Goal: Information Seeking & Learning: Find specific fact

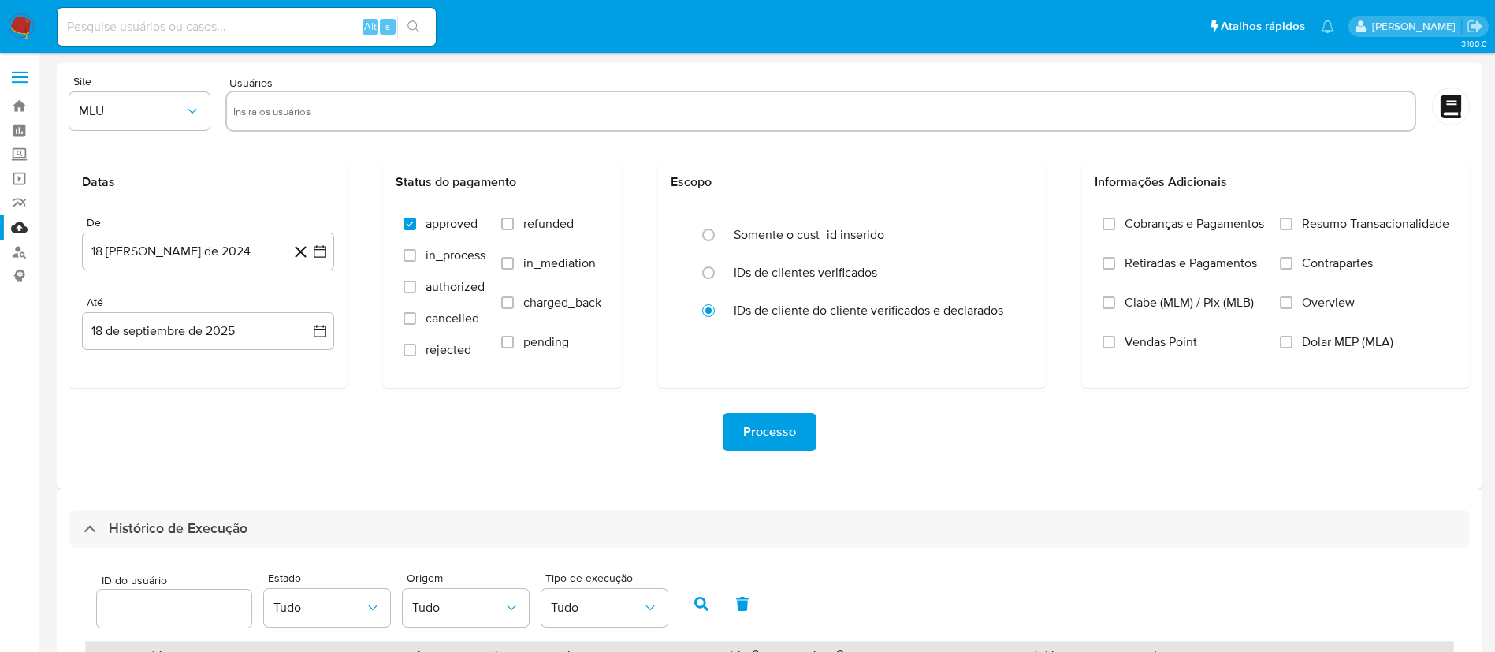
select select "50"
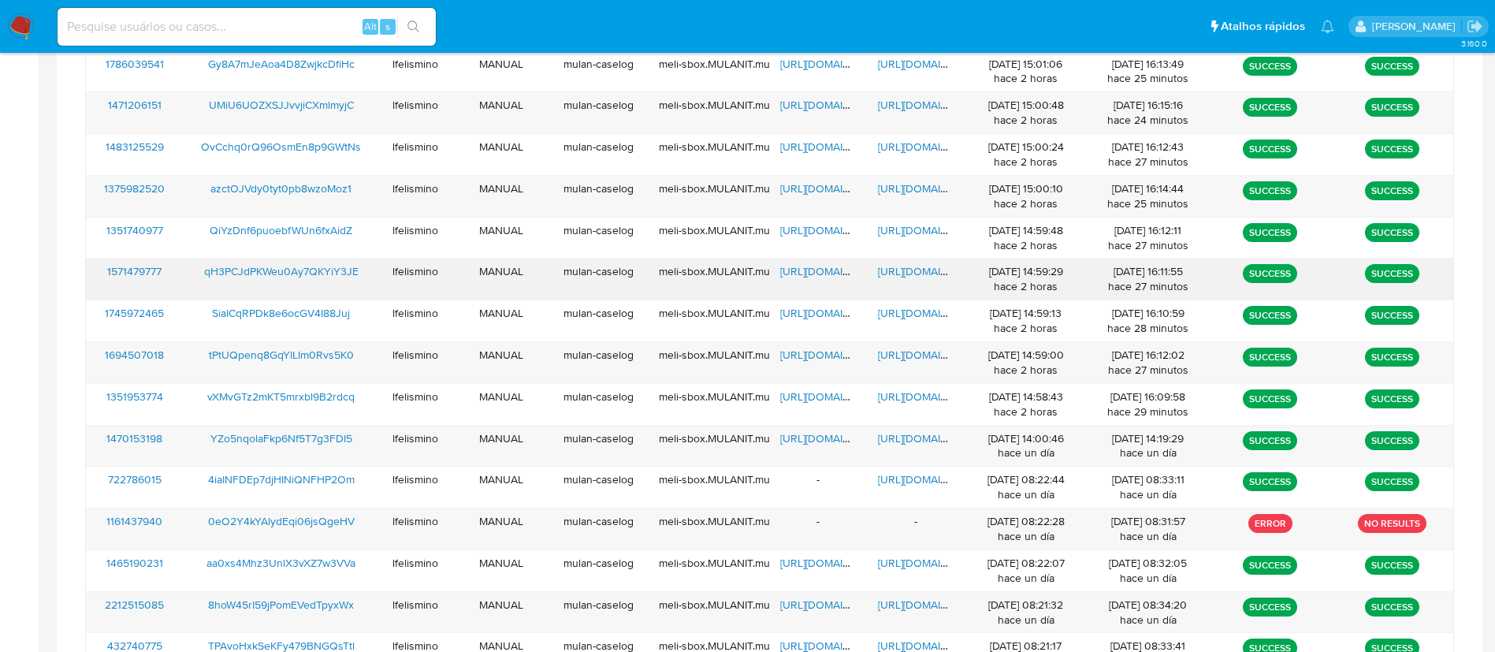
click at [897, 270] on span "https://docs.google.com/document/d/1AVktx7vHPmZNglwl5X4FGZcTO6IsDIpHSnzoTjEsH2o…" at bounding box center [932, 271] width 109 height 16
click at [906, 181] on span "https://docs.google.com/document/d/1F_TfMa5n2mvaFYMc2CXXISzcMAr6tLz8JZgBBjjqZ3E…" at bounding box center [932, 188] width 109 height 16
click at [819, 186] on span "https://docs.google.com/spreadsheets/d/1MCYmak4jCDVl_24RJzHBe35yAXEOyUUeThYLqxB…" at bounding box center [834, 188] width 109 height 16
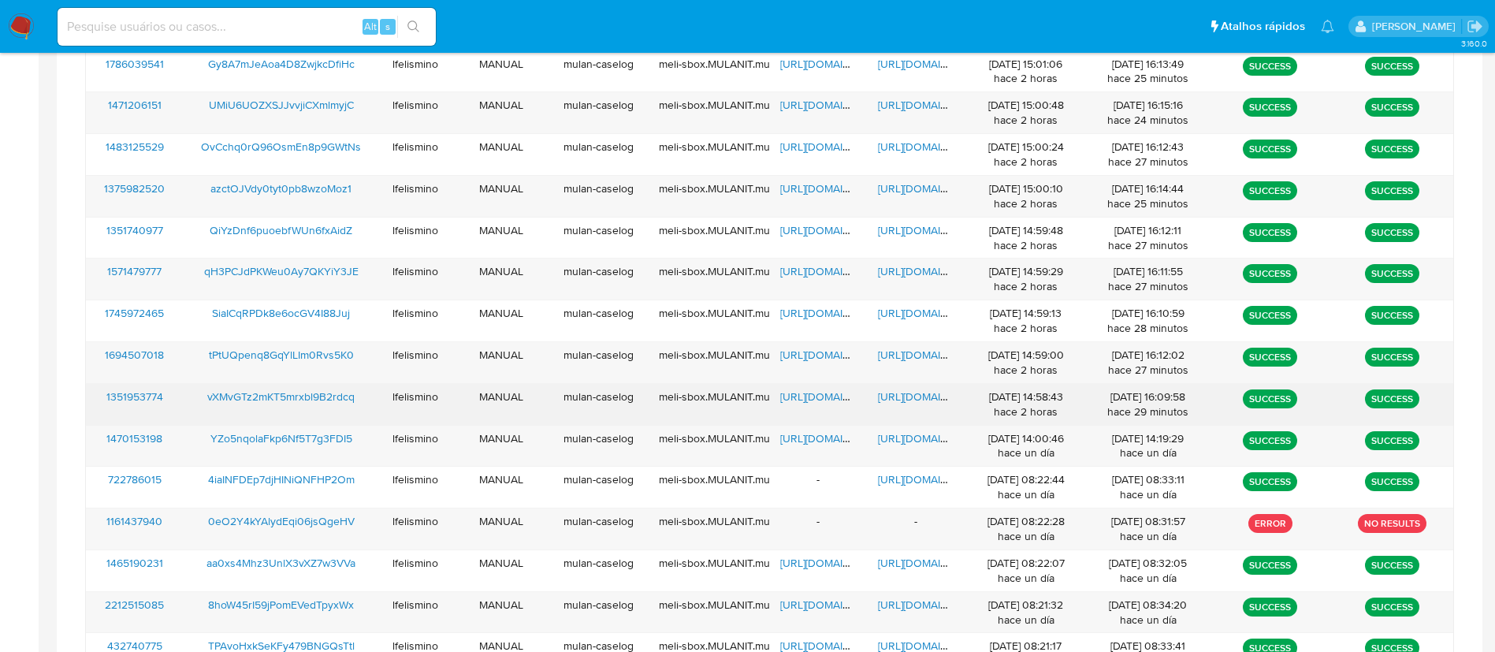
click at [905, 389] on span "https://docs.google.com/document/d/1M5L5ucyQ1HUySZDqB1iRJoRfRMHRorOrJTqYPfOZ964…" at bounding box center [932, 397] width 109 height 16
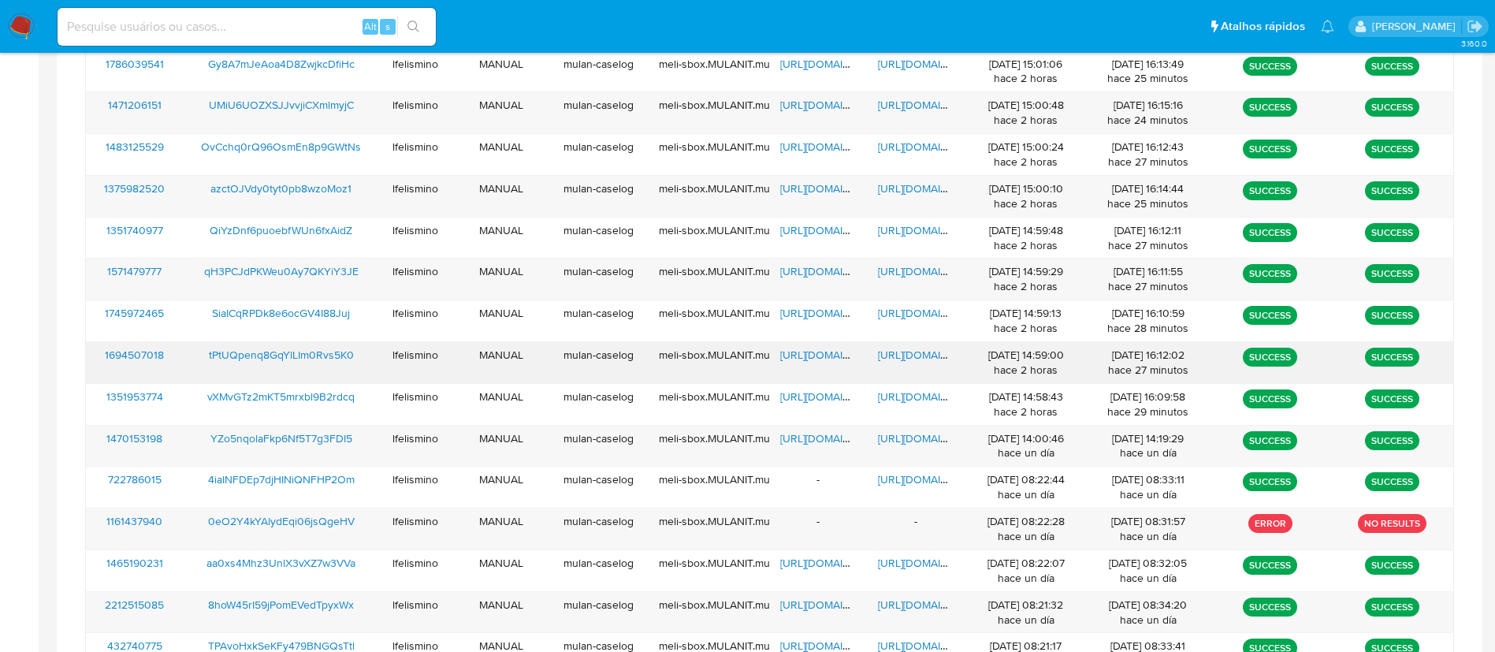
click at [928, 356] on span "https://docs.google.com/document/d/1TdQmJo1_HRTyGrxFPQ-gt6RSqQn3uxJg_5mTTvpZk6E…" at bounding box center [932, 355] width 109 height 16
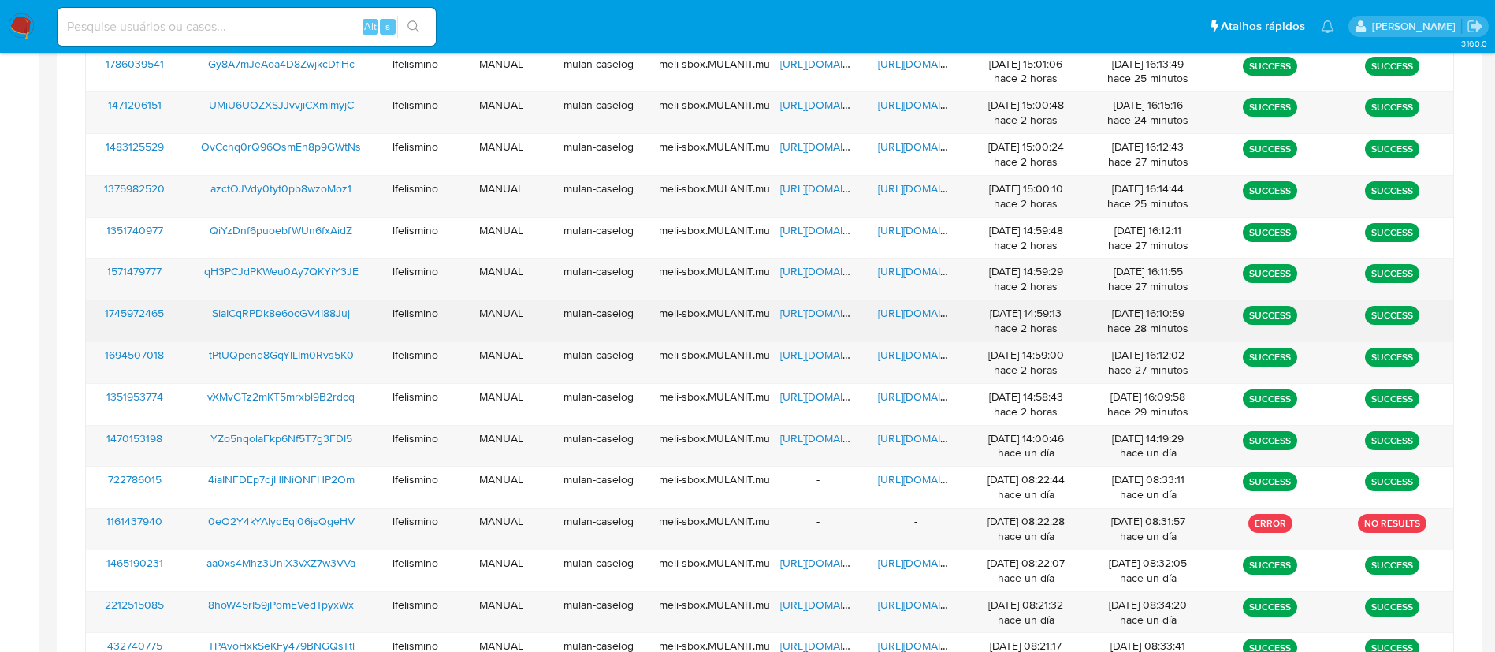
click at [917, 322] on div "https://docs.google.com/document/d/1ojpV9uC5EFEqJPS8vjYUmsfYkmz76Qub2e9Ob48Z8Mg…" at bounding box center [916, 320] width 98 height 41
click at [930, 311] on span "https://docs.google.com/document/d/1ojpV9uC5EFEqJPS8vjYUmsfYkmz76Qub2e9Ob48Z8Mg…" at bounding box center [932, 313] width 109 height 16
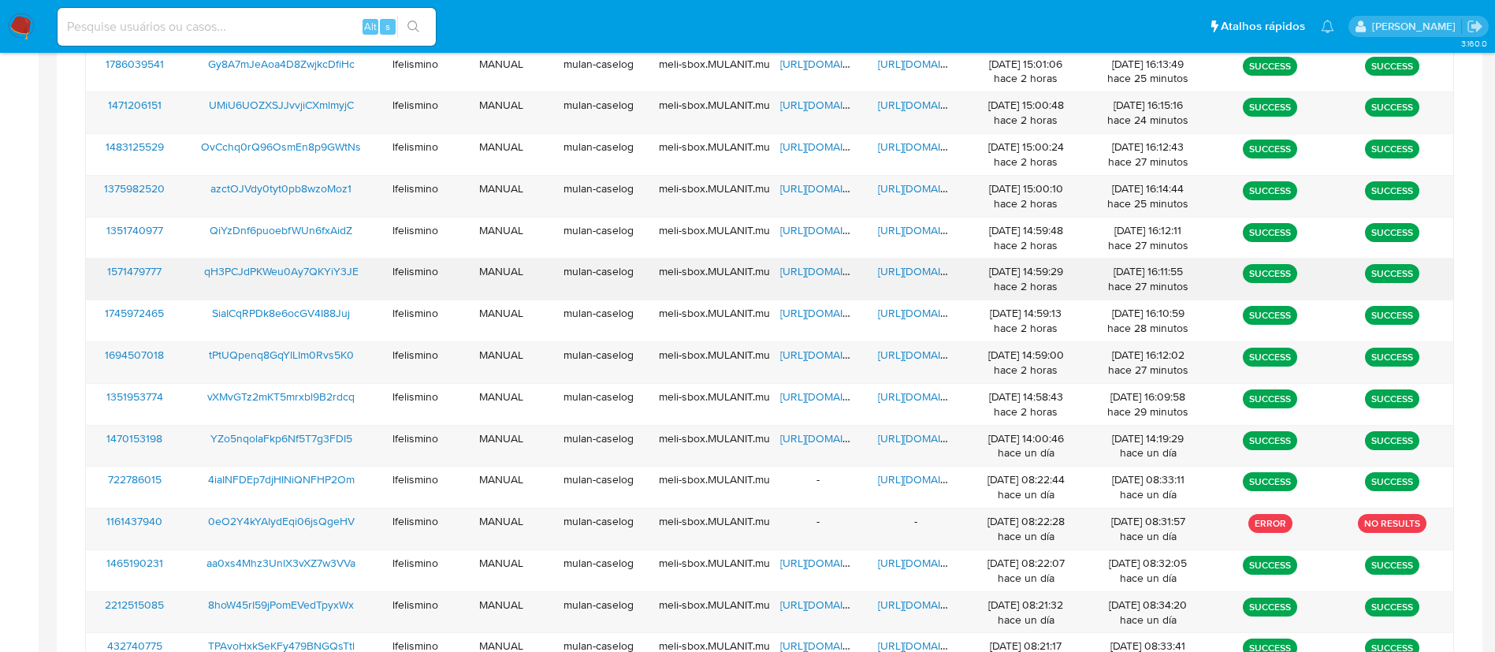
click at [917, 269] on span "https://docs.google.com/document/d/1AVktx7vHPmZNglwl5X4FGZcTO6IsDIpHSnzoTjEsH2o…" at bounding box center [932, 271] width 109 height 16
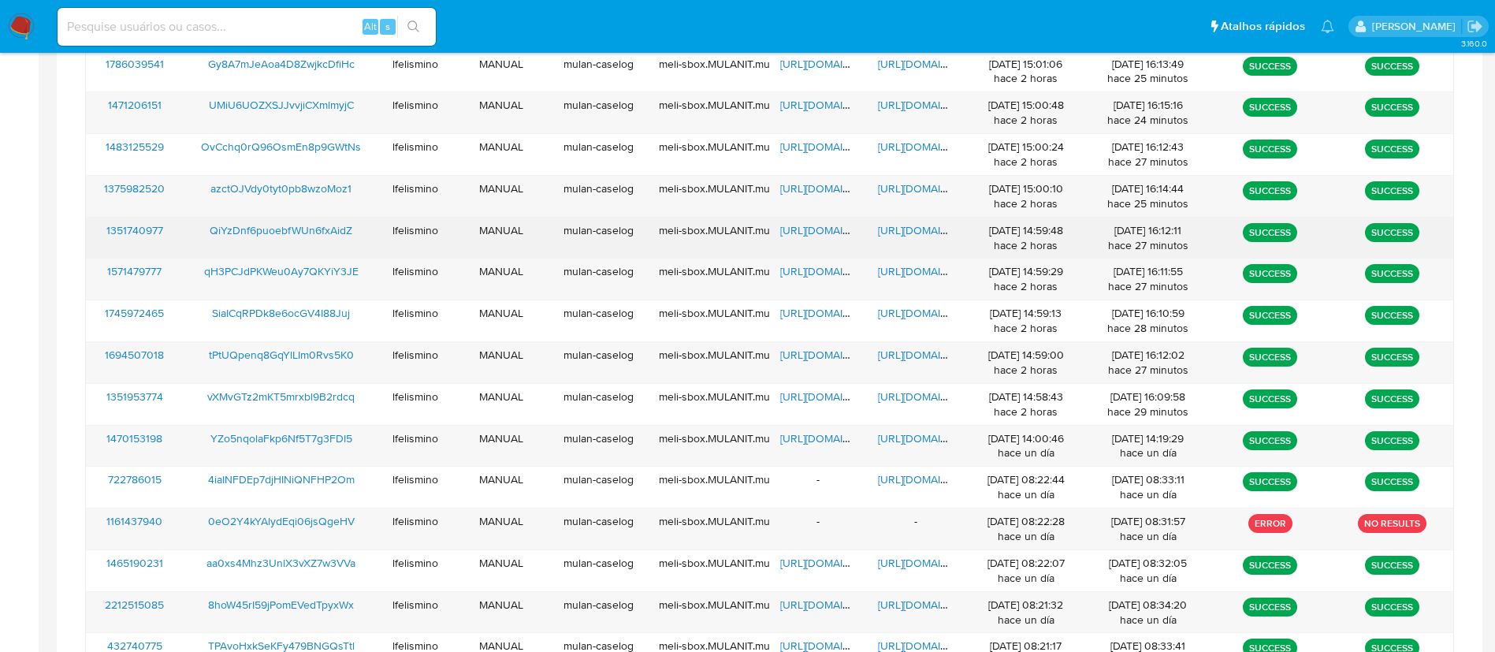
click at [891, 225] on span "https://docs.google.com/document/d/1iGXYpwrB3PE-tMLd87n78S8QIu6Jcg9VVXVCjiIEJfE…" at bounding box center [932, 230] width 109 height 16
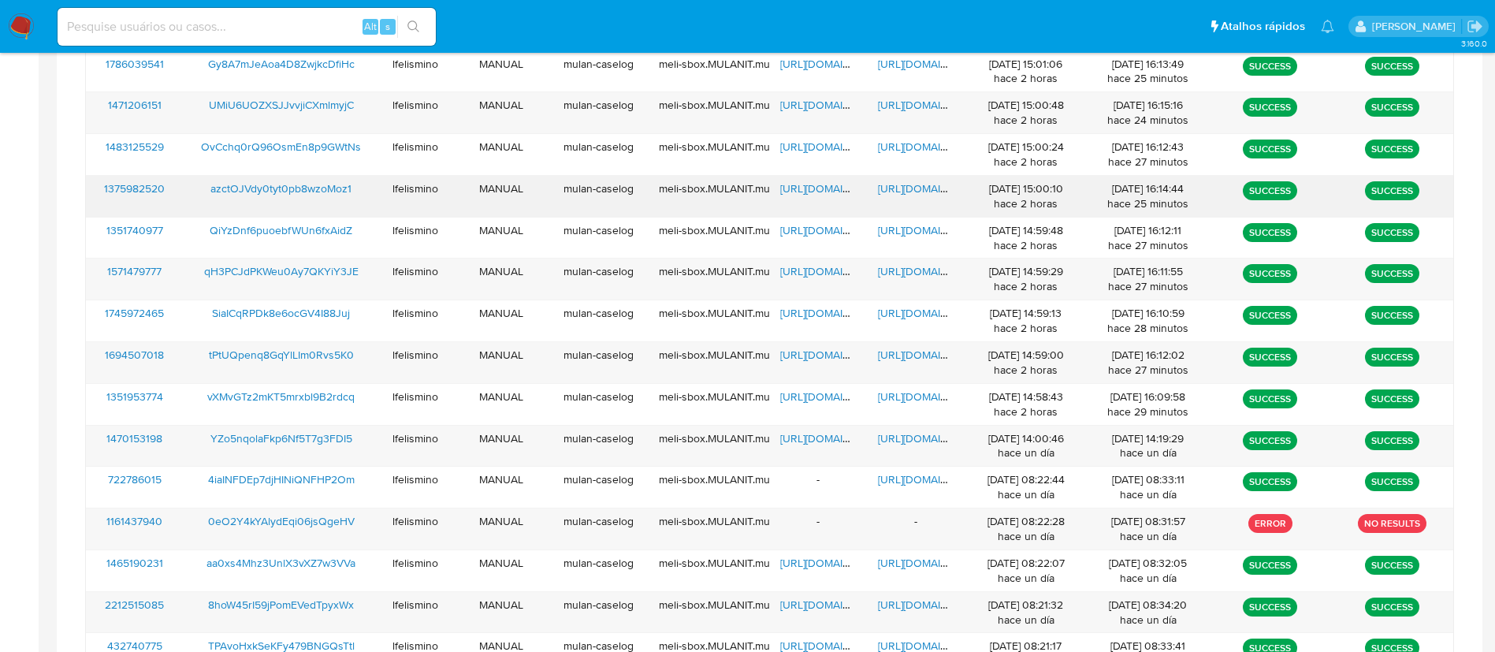
click at [887, 195] on span "https://docs.google.com/document/d/1F_TfMa5n2mvaFYMc2CXXISzcMAr6tLz8JZgBBjjqZ3E…" at bounding box center [932, 188] width 109 height 16
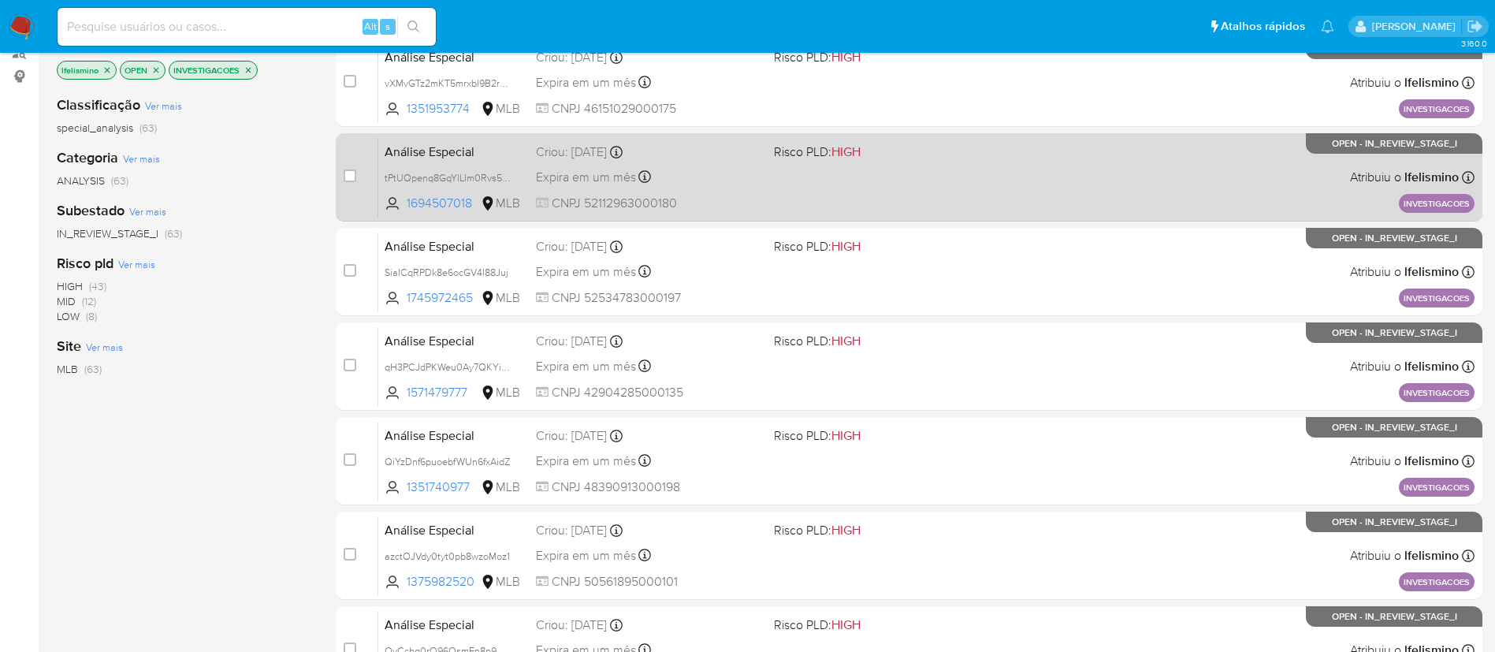
scroll to position [236, 0]
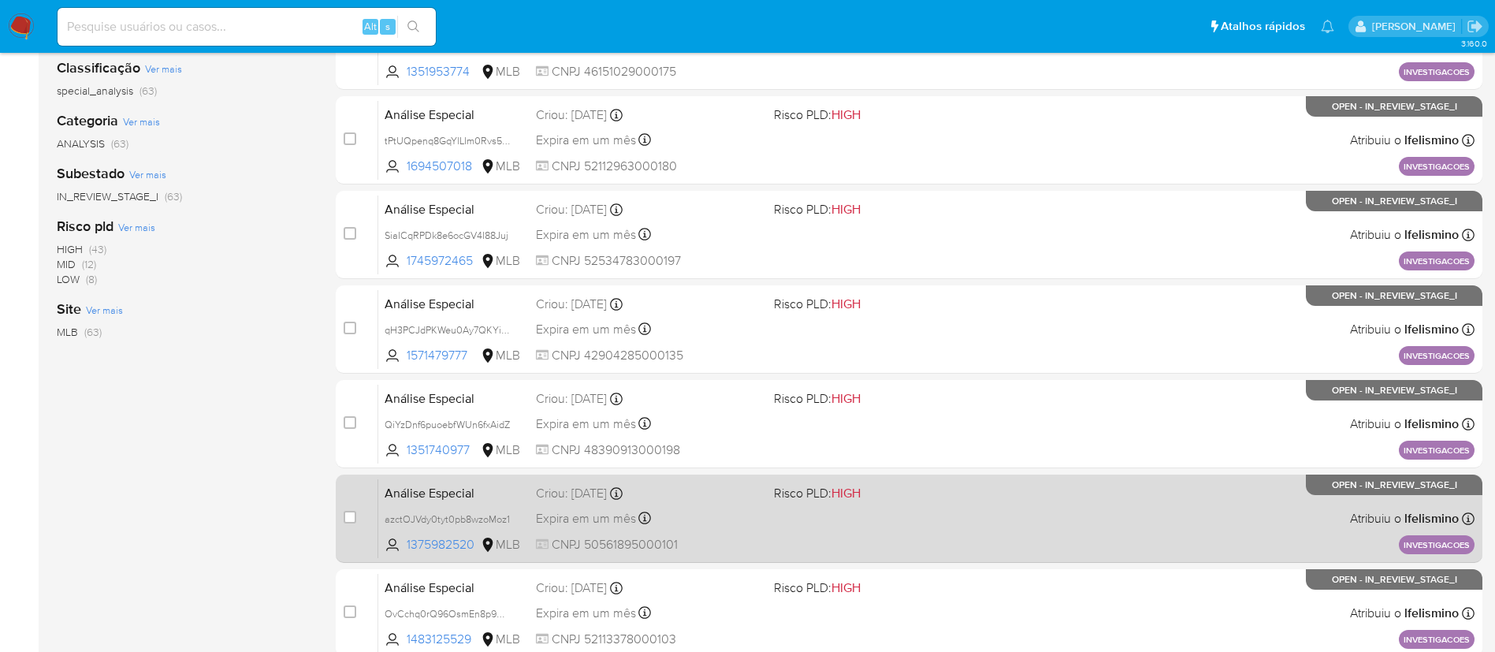
click at [755, 511] on div "Expira em um mês Expira em [DATE] 14:45:43" at bounding box center [648, 518] width 225 height 21
click at [457, 516] on span "azctOJVdy0tyt0pb8wzoMoz1" at bounding box center [447, 517] width 125 height 17
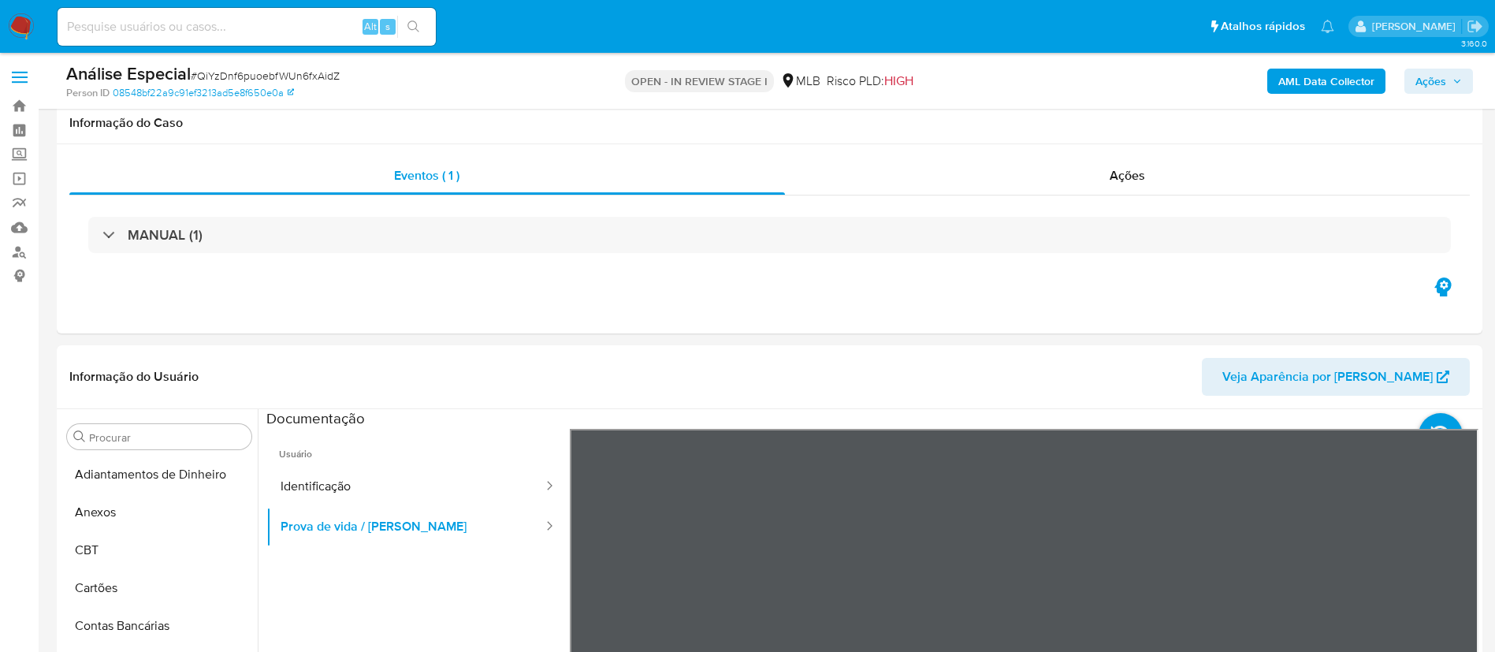
select select "10"
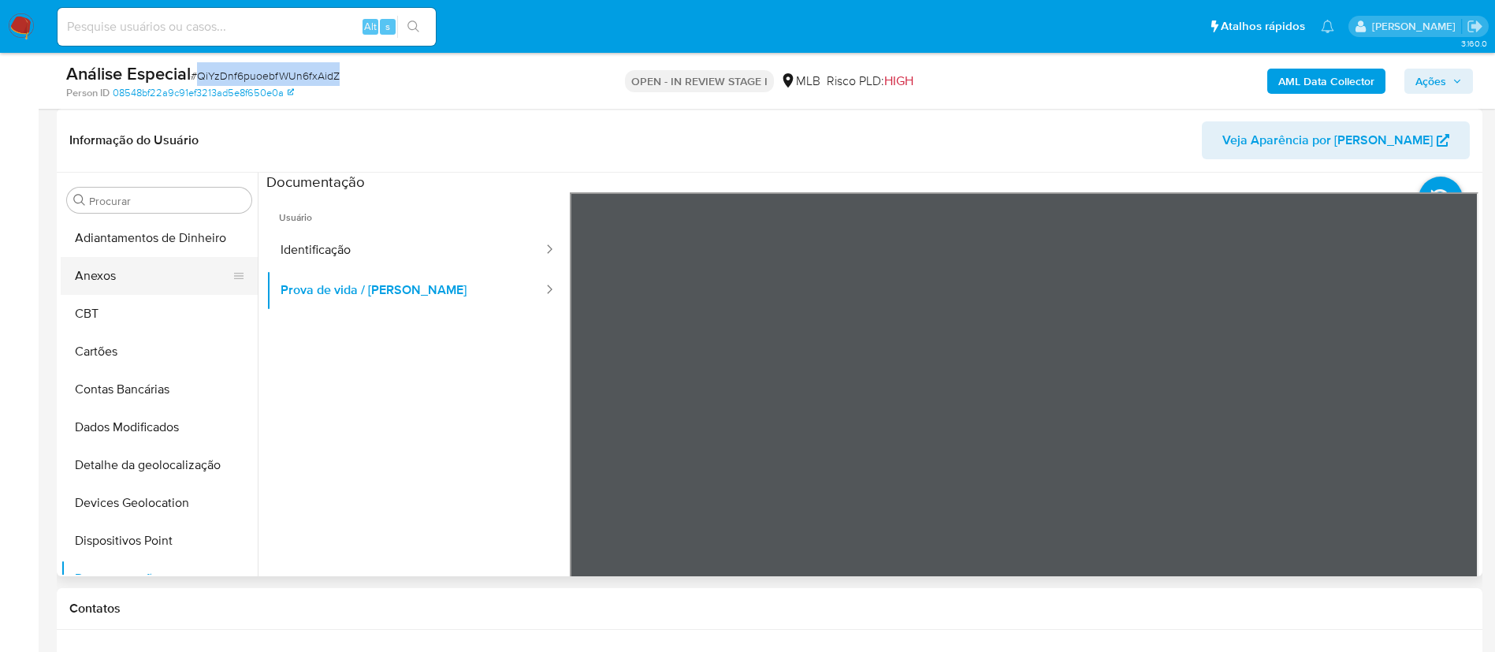
click at [159, 257] on button "Anexos" at bounding box center [153, 276] width 184 height 38
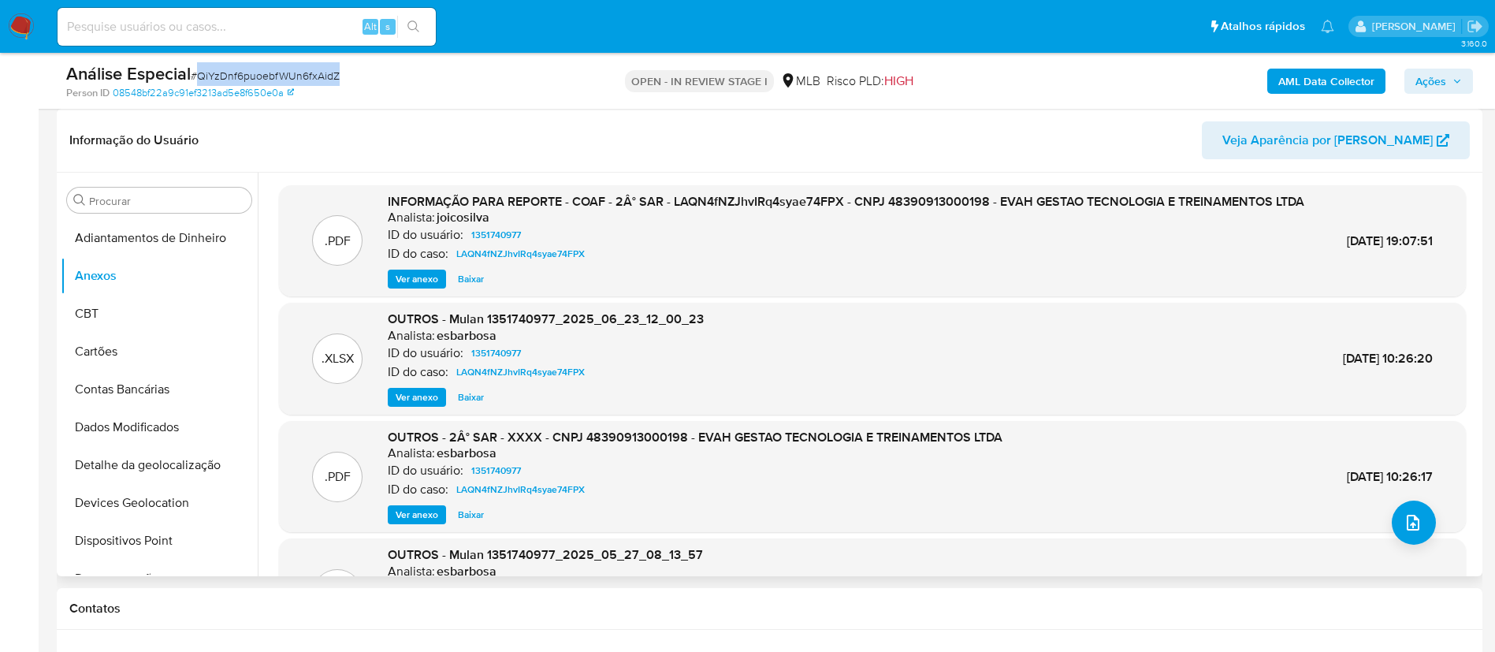
click at [1431, 525] on div ".PDF OUTROS - 2Â° SAR - XXXX - CNPJ 48390913000198 - EVAH GESTAO TECNOLOGIA E T…" at bounding box center [872, 477] width 1171 height 96
click at [1409, 523] on icon "upload-file" at bounding box center [1413, 522] width 19 height 19
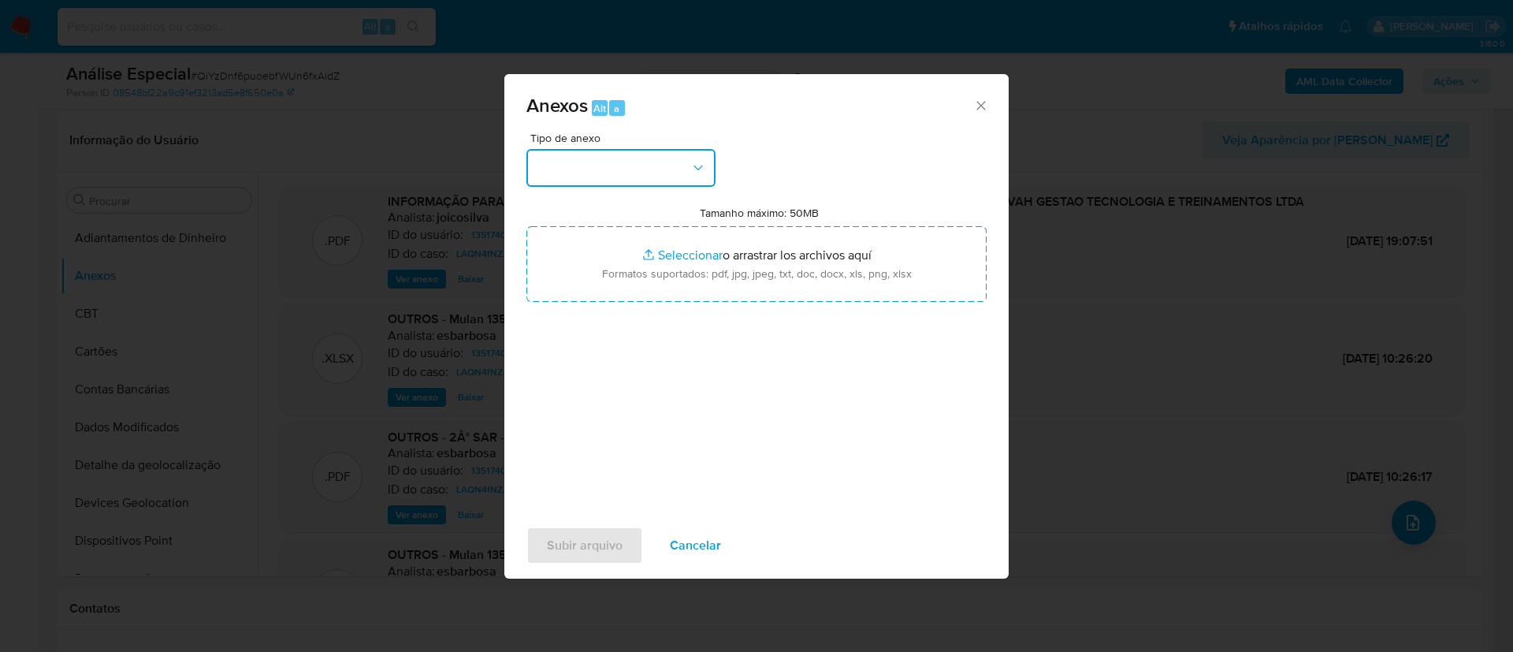
click at [694, 177] on button "button" at bounding box center [620, 168] width 189 height 38
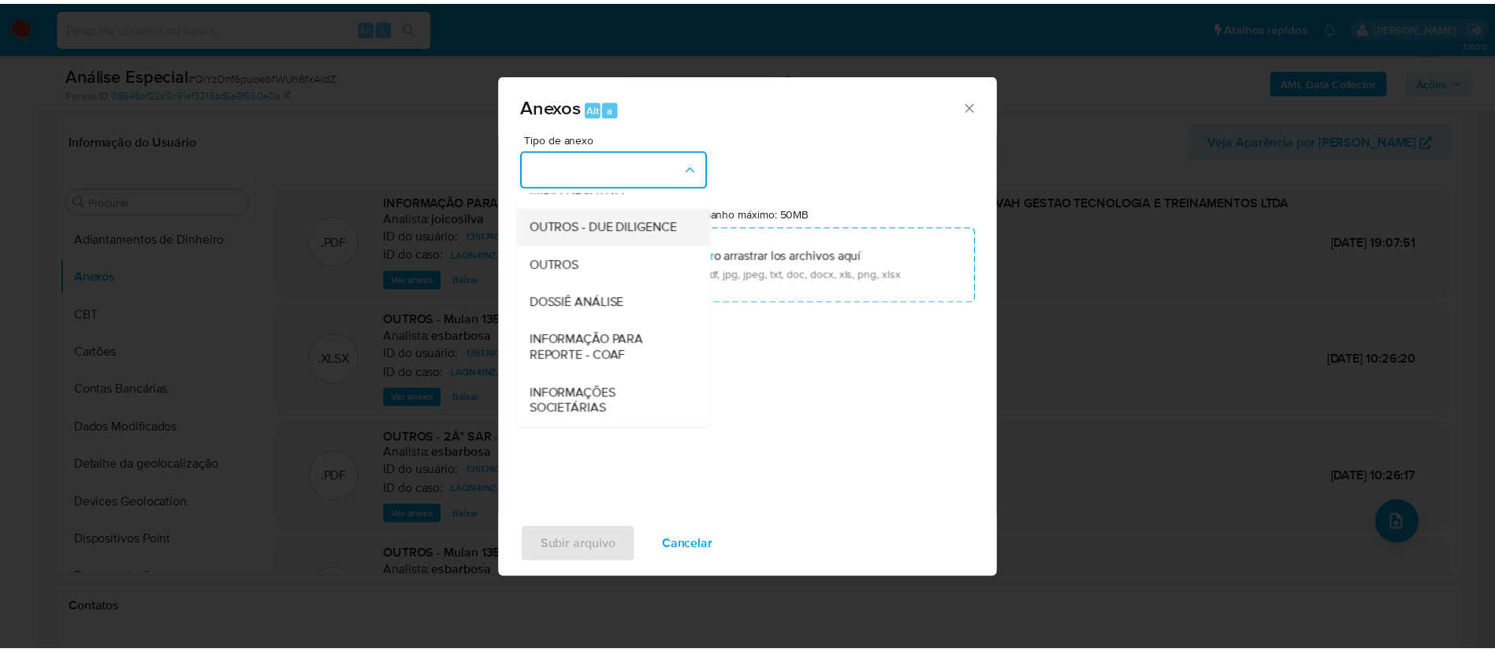
scroll to position [243, 0]
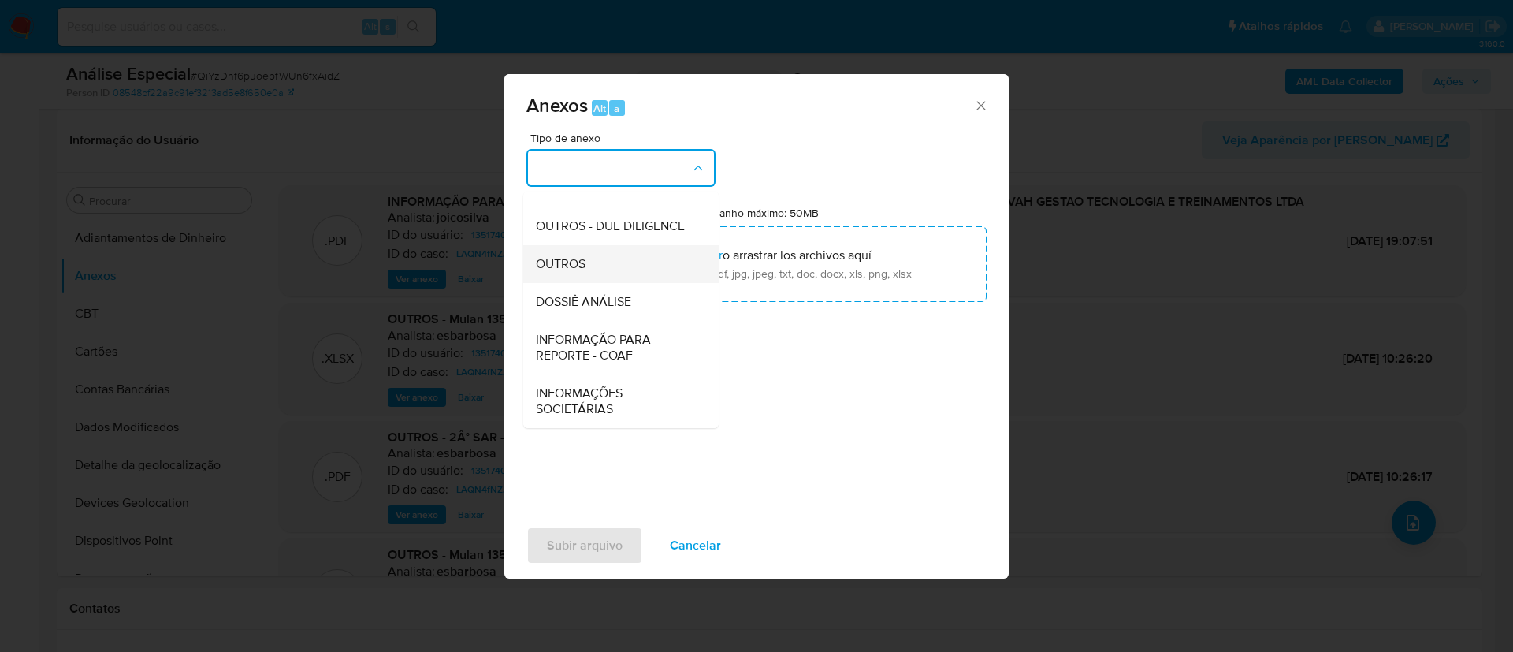
click at [607, 263] on div "OUTROS" at bounding box center [616, 264] width 161 height 38
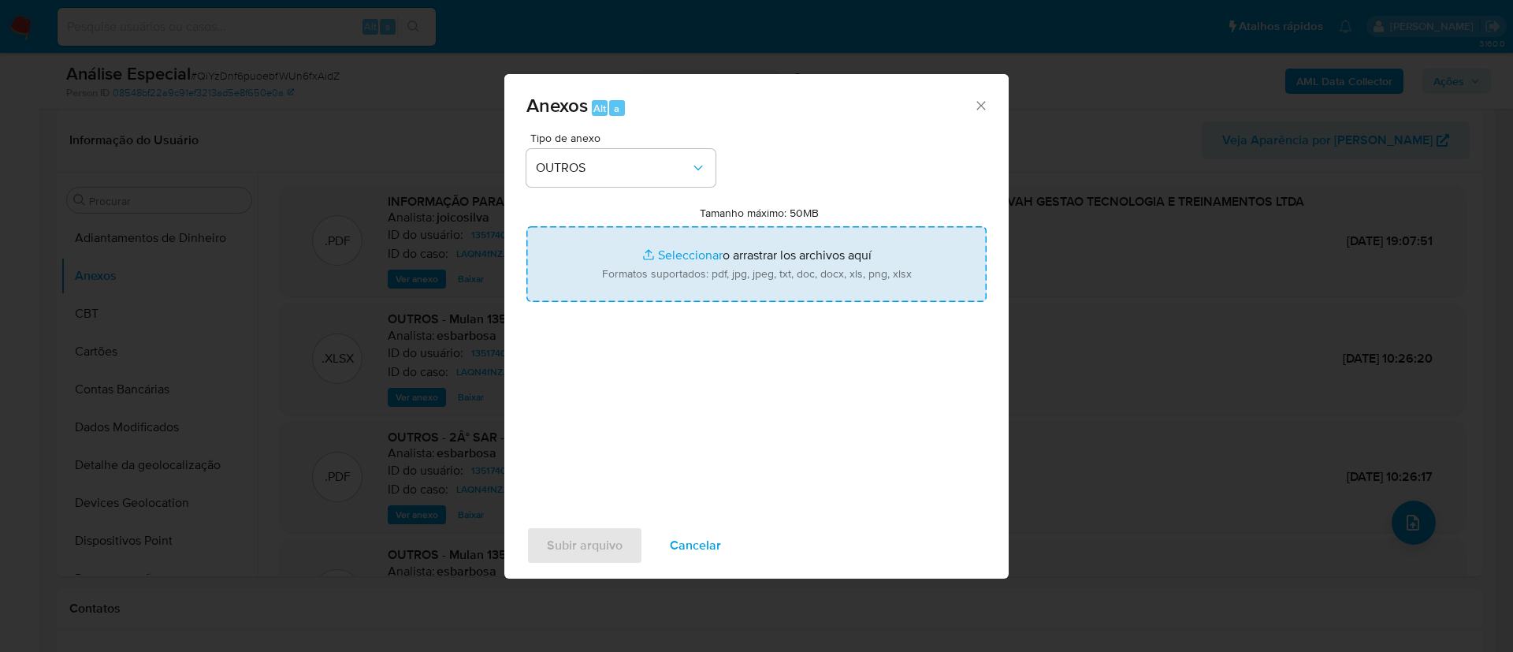
type input "C:\fakepath\Mulan 1351740977_2025_09_18_14_08_44 EVAH GESTAO TECNOLOGIA E TREIN…"
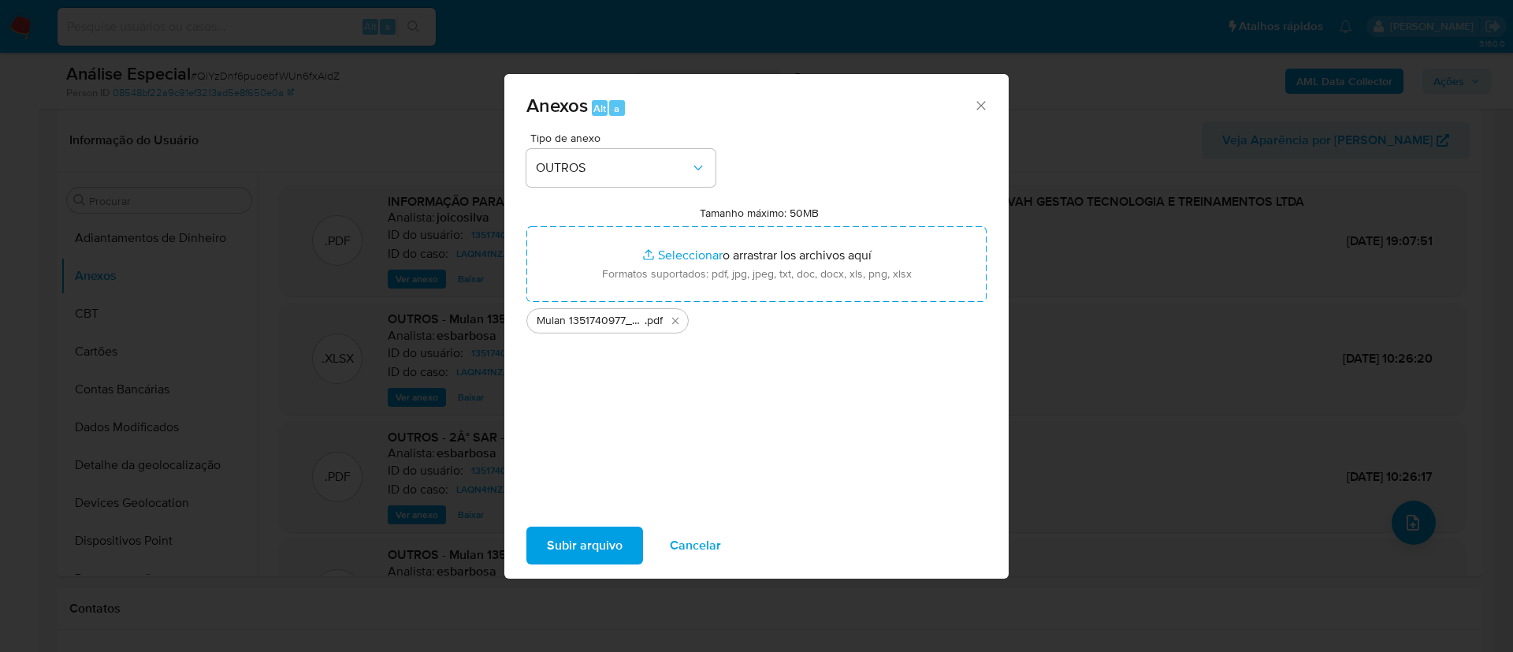
click at [575, 541] on span "Subir arquivo" at bounding box center [585, 545] width 76 height 35
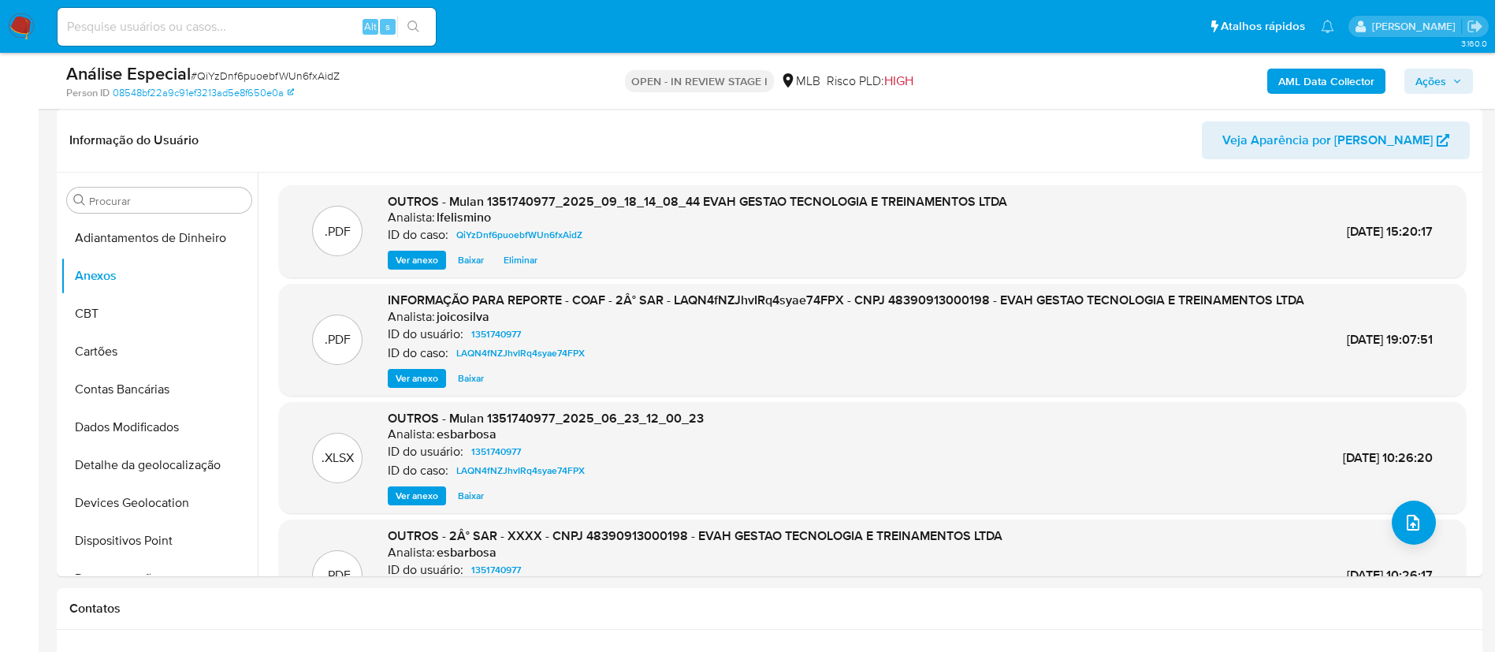
click at [1337, 72] on b "AML Data Collector" at bounding box center [1326, 81] width 96 height 25
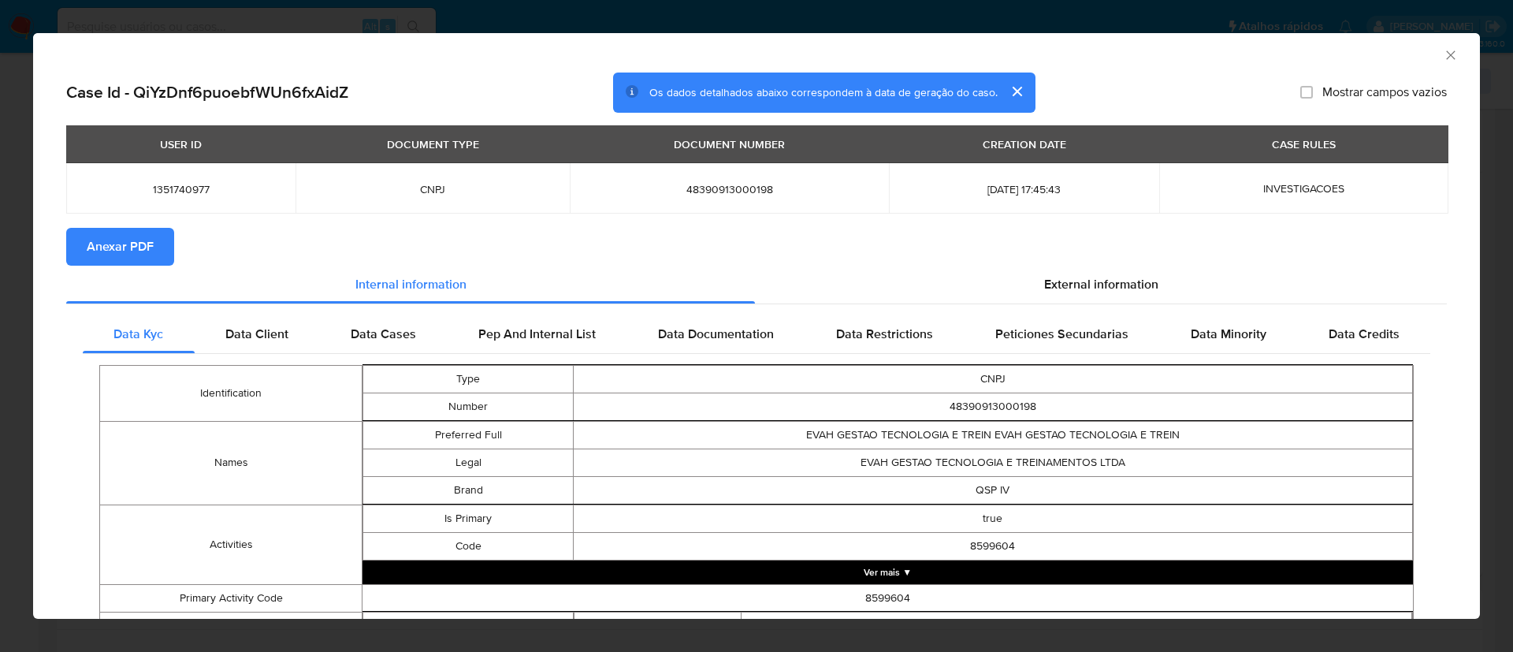
click at [90, 258] on span "Anexar PDF" at bounding box center [120, 246] width 67 height 35
click at [1443, 49] on icon "Fechar a janela" at bounding box center [1451, 55] width 16 height 16
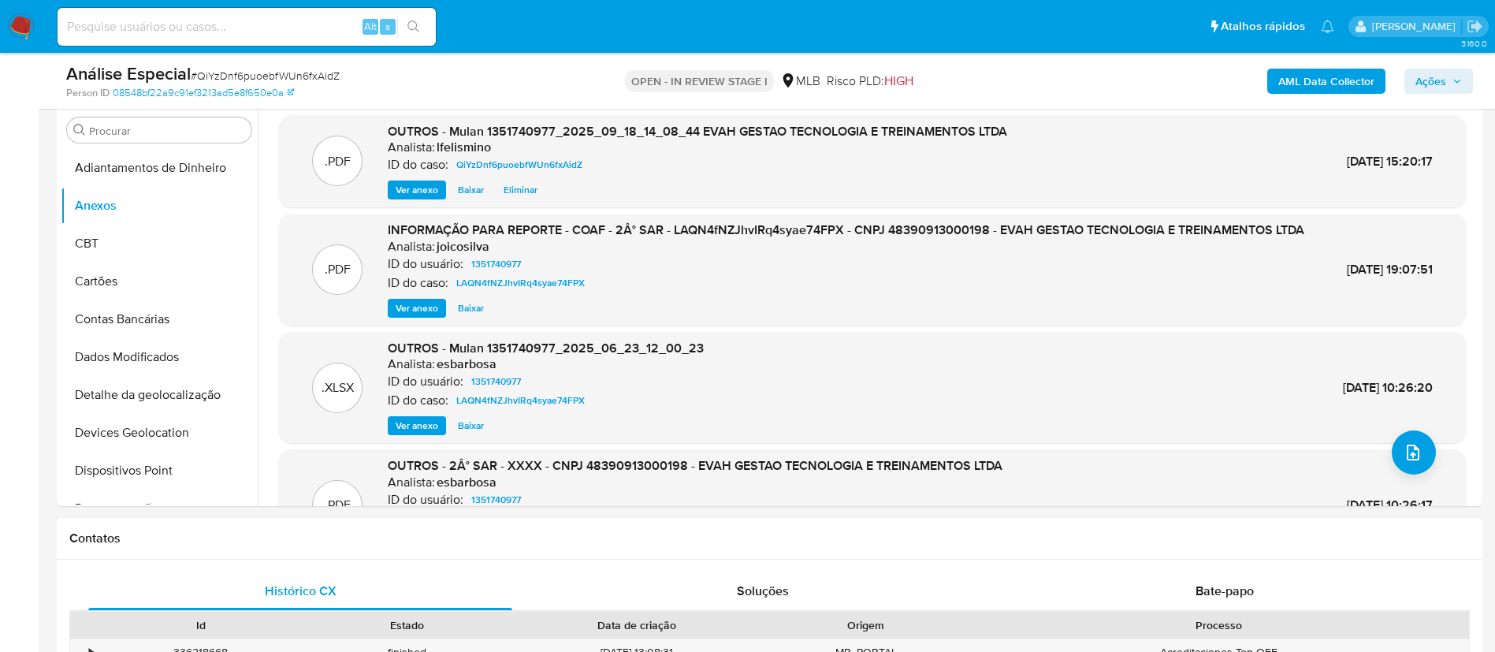
scroll to position [355, 0]
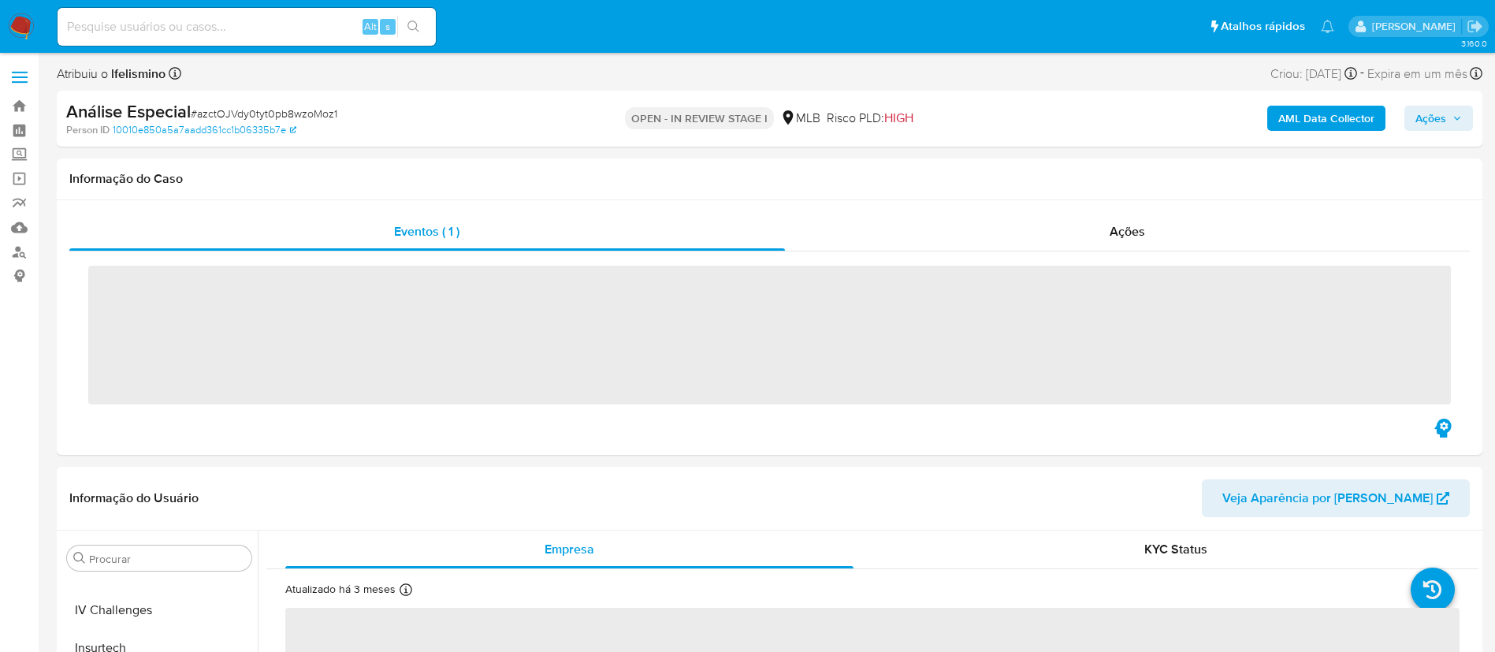
scroll to position [742, 0]
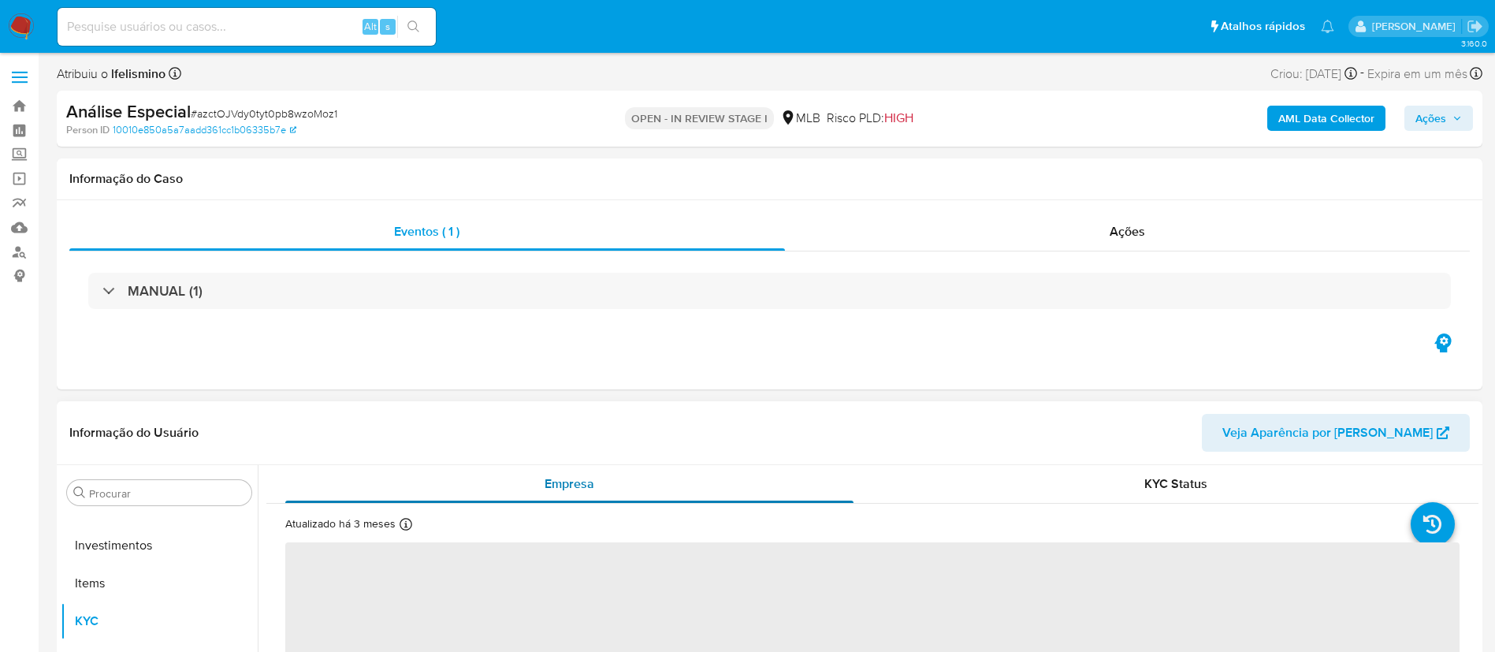
select select "10"
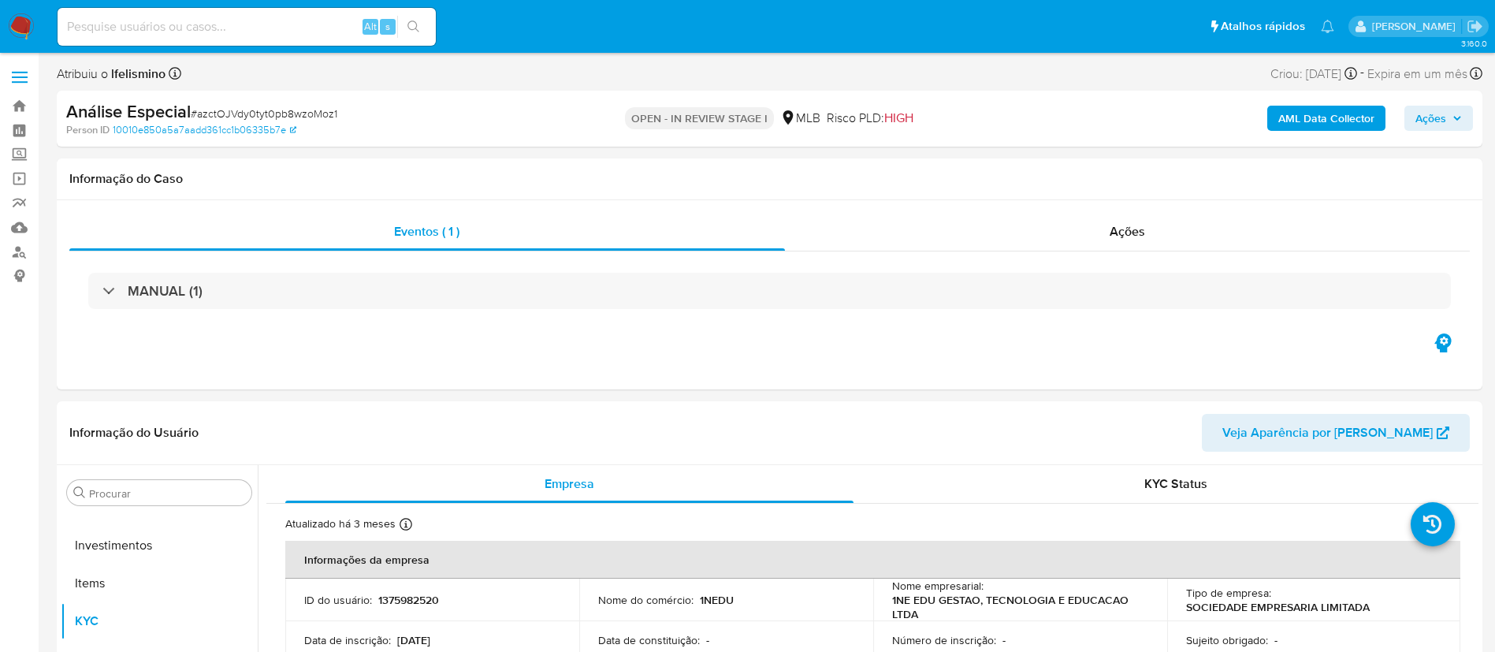
click at [294, 106] on span "# azctOJVdy0tyt0pb8wzoMoz1" at bounding box center [264, 114] width 147 height 16
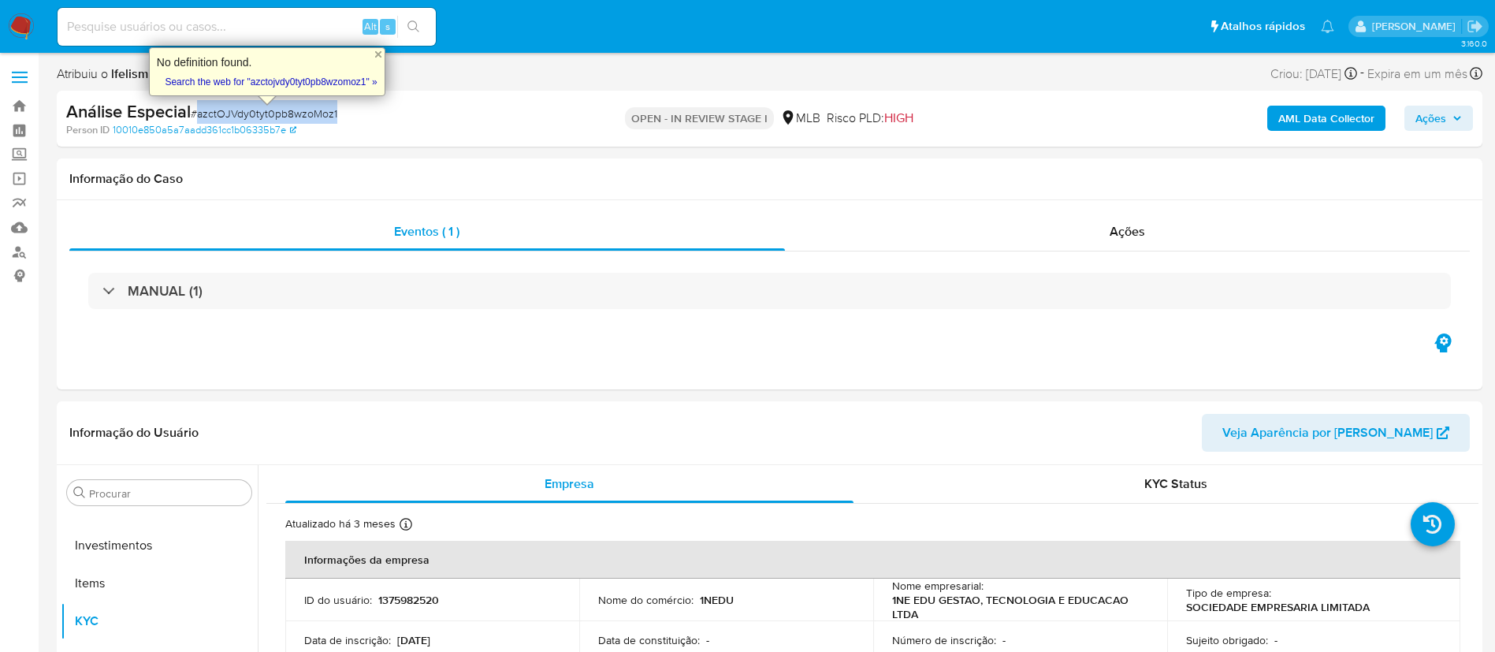
copy span "azctOJVdy0tyt0pb8wzoMoz1"
drag, startPoint x: 17, startPoint y: 259, endPoint x: 0, endPoint y: 255, distance: 17.0
click at [17, 258] on link "Localizador de pessoas" at bounding box center [94, 252] width 188 height 24
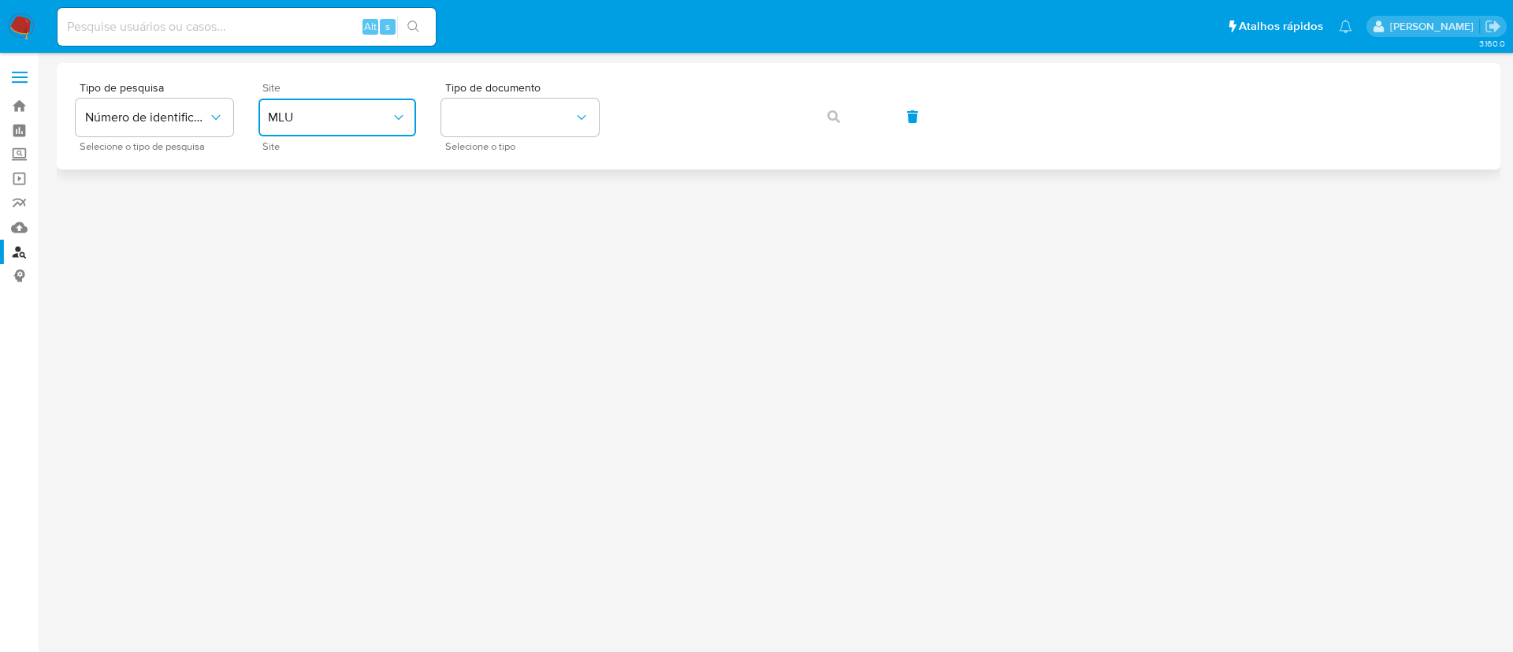
click at [393, 124] on icon "site_id" at bounding box center [399, 118] width 16 height 16
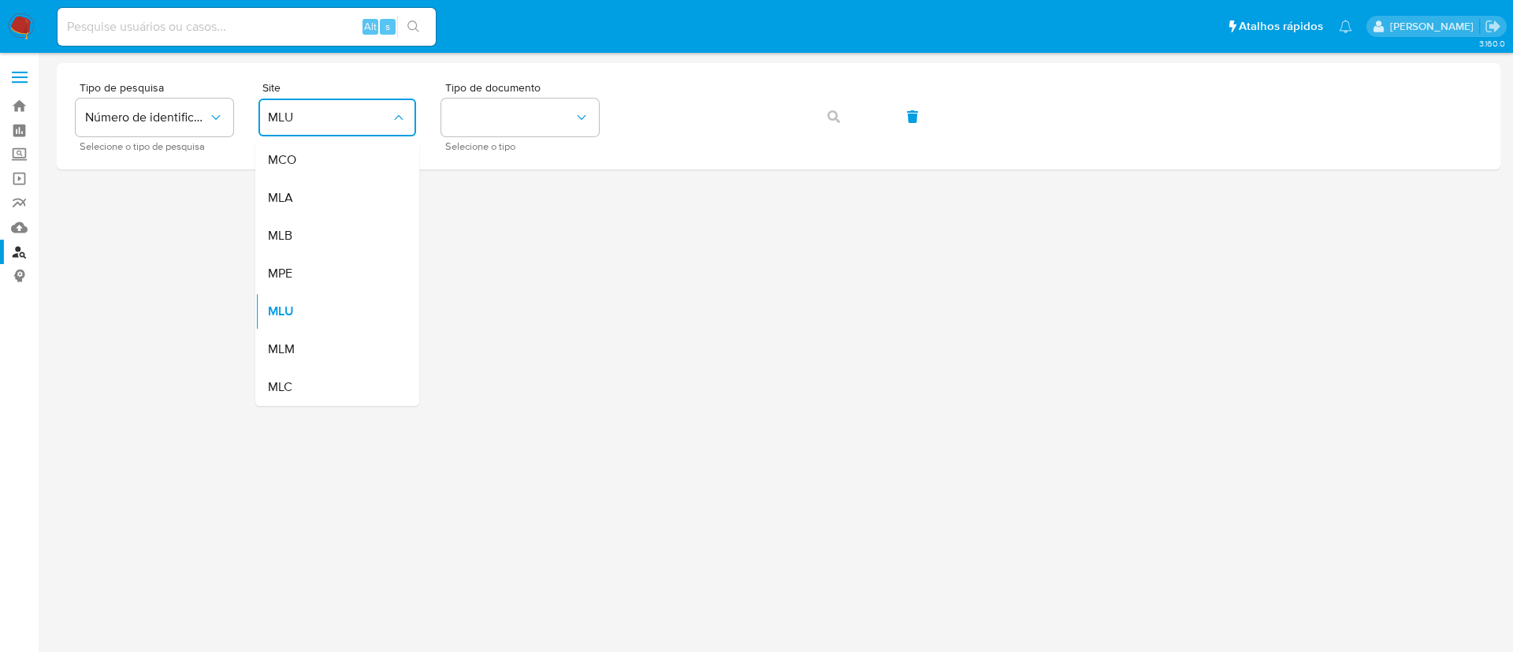
click at [360, 225] on div "MLB" at bounding box center [332, 236] width 129 height 38
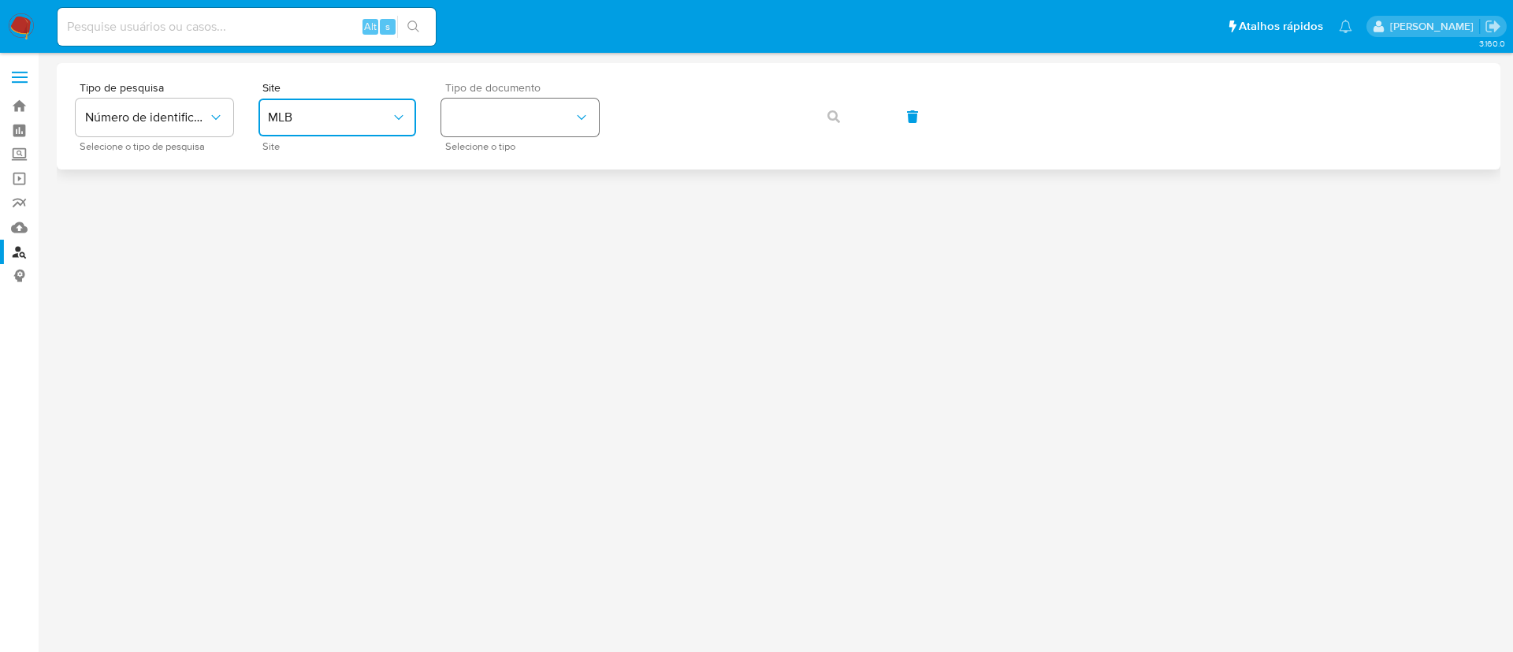
click at [565, 124] on button "identificationType" at bounding box center [520, 118] width 158 height 38
click at [542, 228] on div "CPF CPF" at bounding box center [515, 222] width 129 height 54
click at [822, 119] on button "button" at bounding box center [834, 117] width 54 height 38
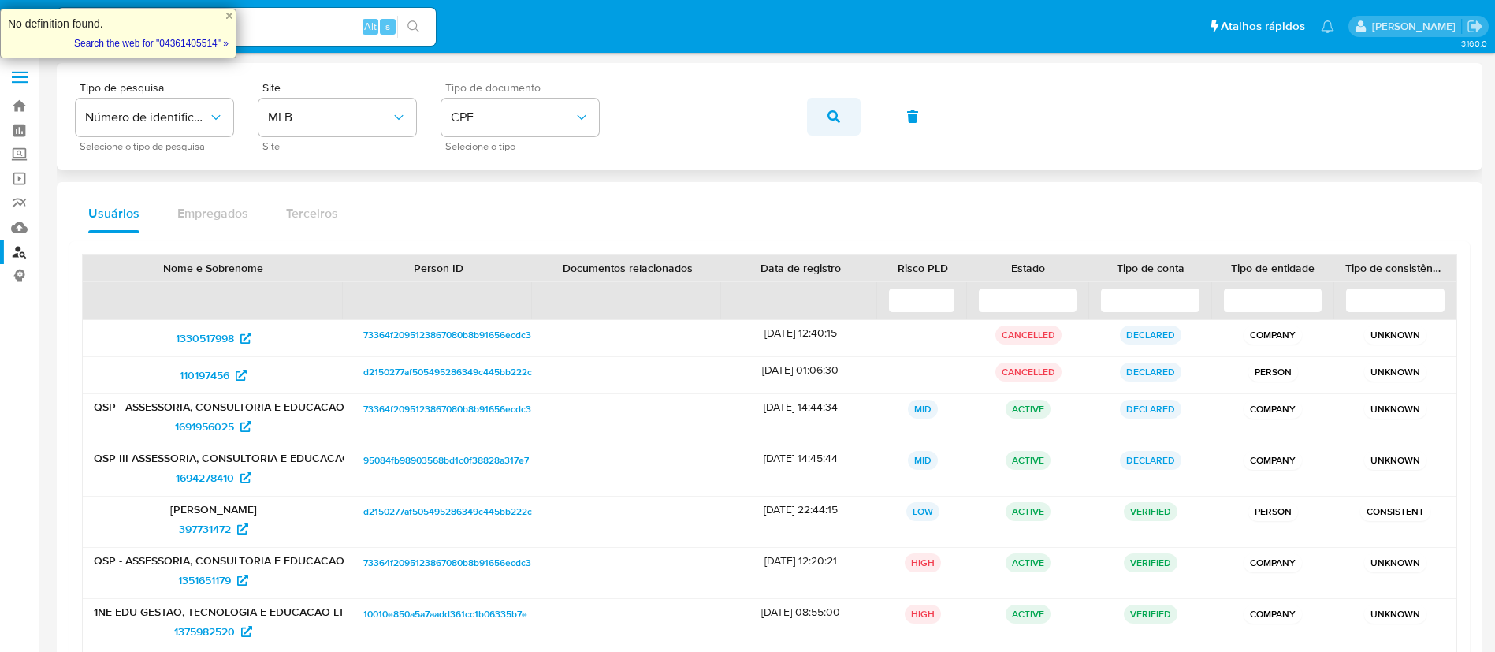
click at [842, 111] on button "button" at bounding box center [834, 117] width 54 height 38
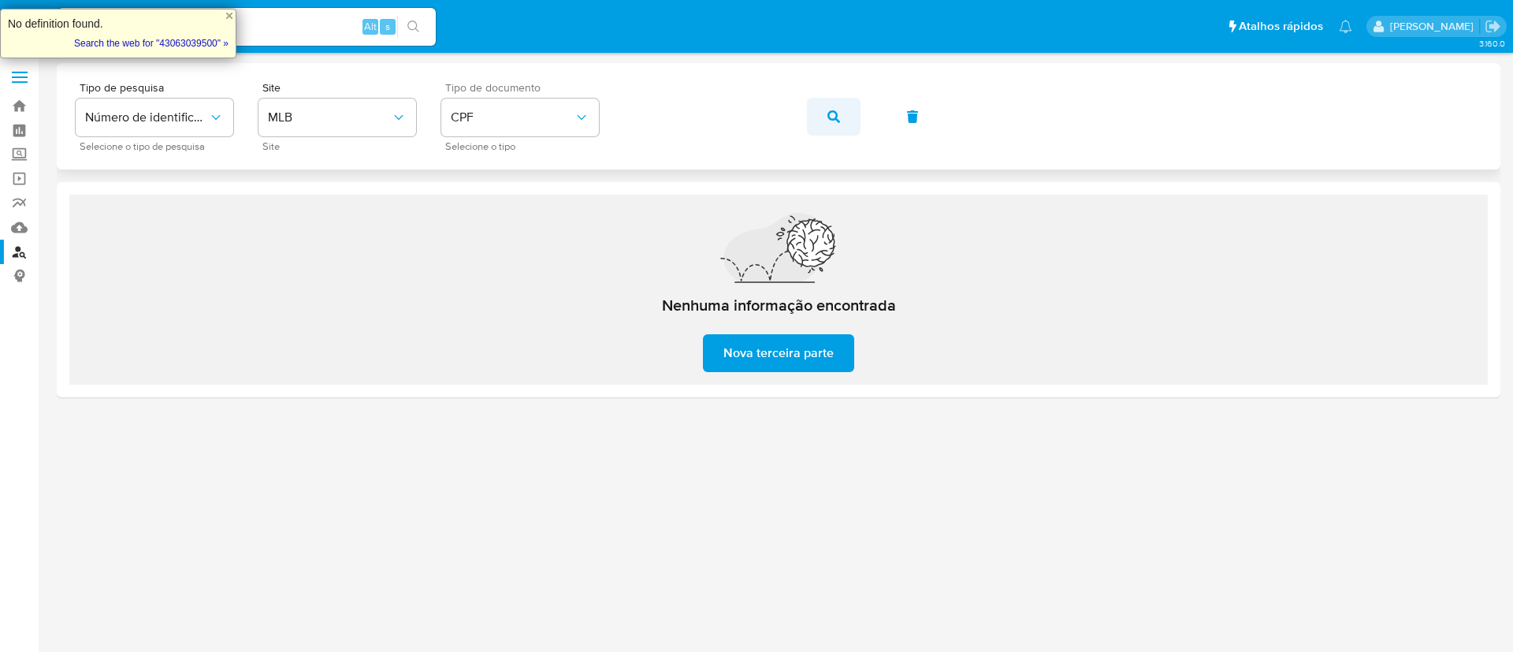
click at [842, 118] on button "button" at bounding box center [834, 117] width 54 height 38
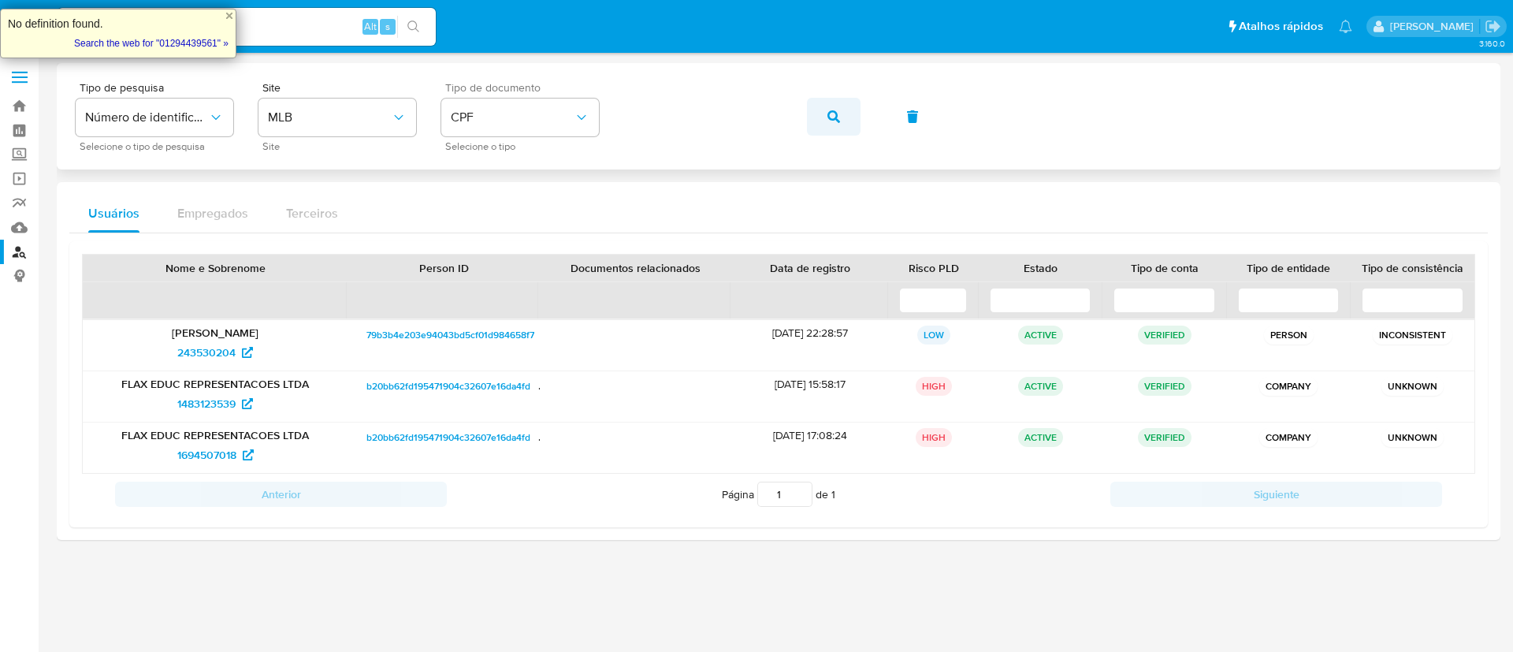
click at [829, 109] on span "button" at bounding box center [834, 116] width 13 height 35
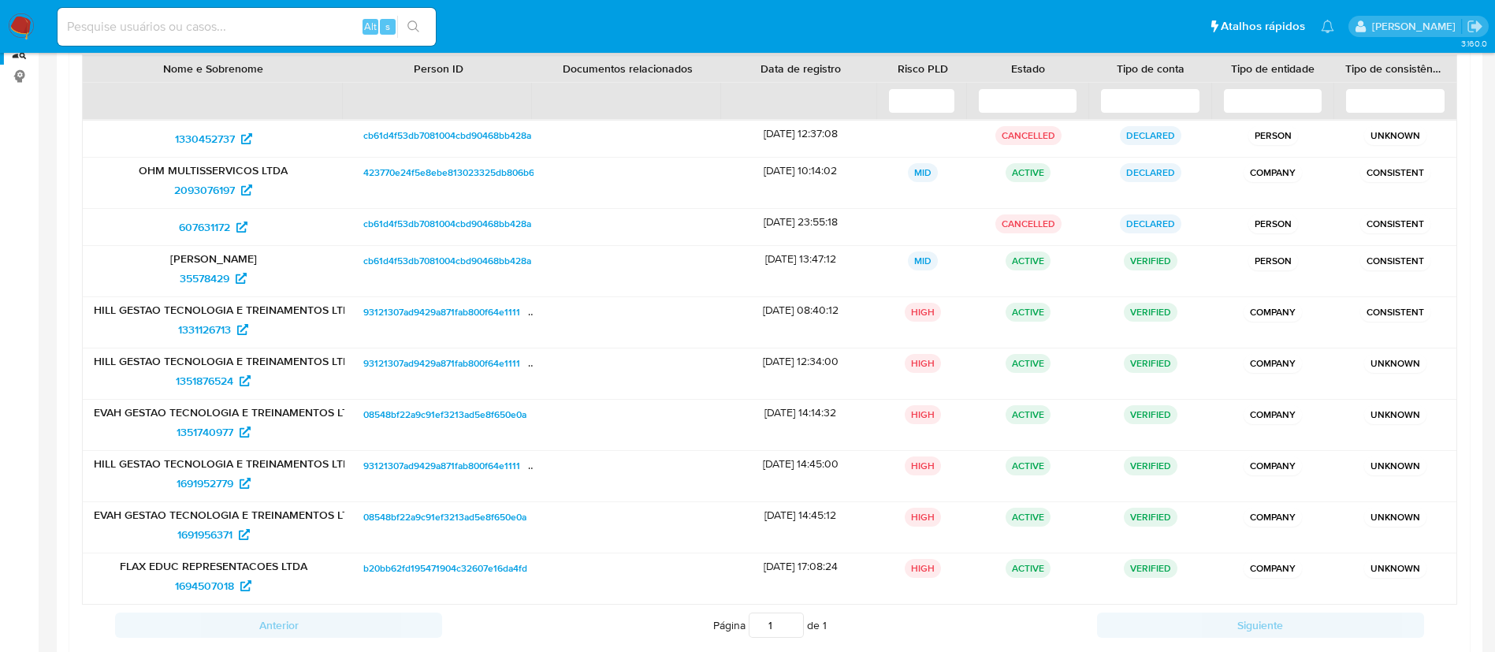
scroll to position [236, 0]
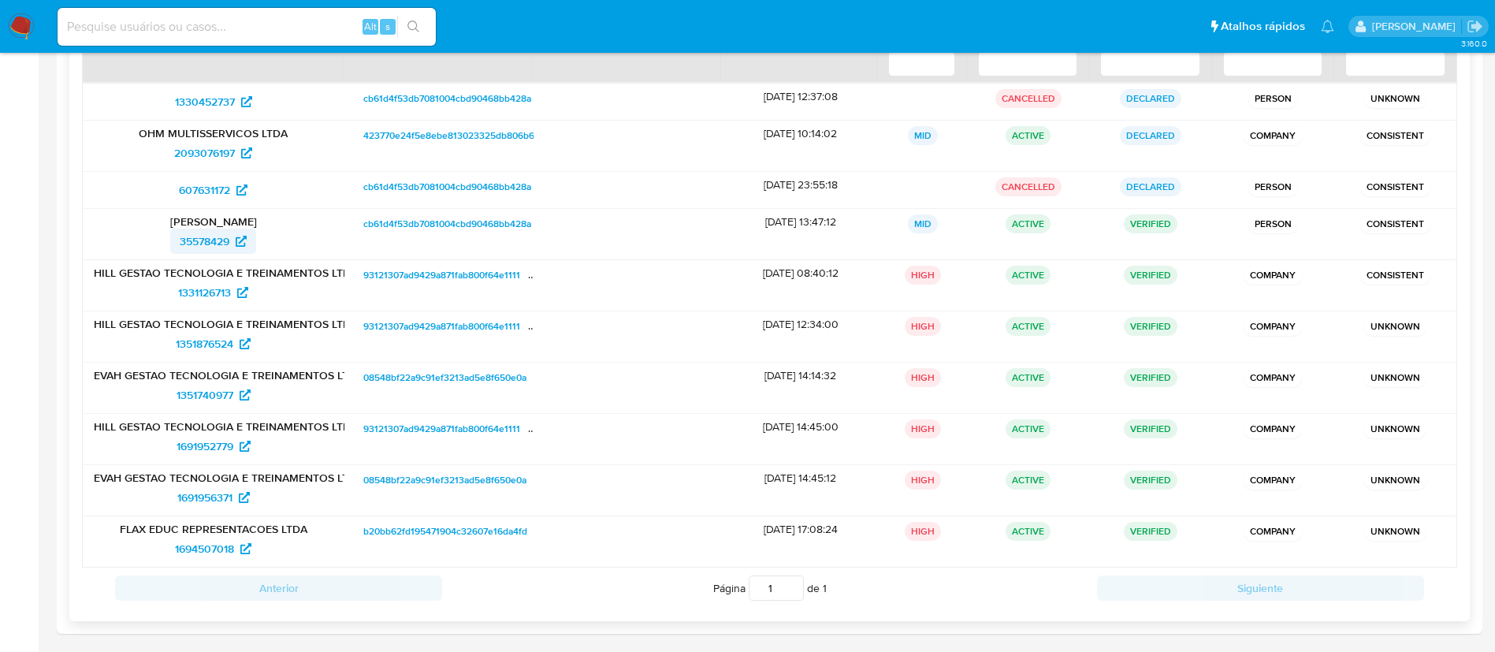
drag, startPoint x: 166, startPoint y: 242, endPoint x: 237, endPoint y: 242, distance: 70.9
click at [237, 242] on div "35578429" at bounding box center [214, 241] width 240 height 25
click at [218, 24] on input at bounding box center [247, 27] width 378 height 20
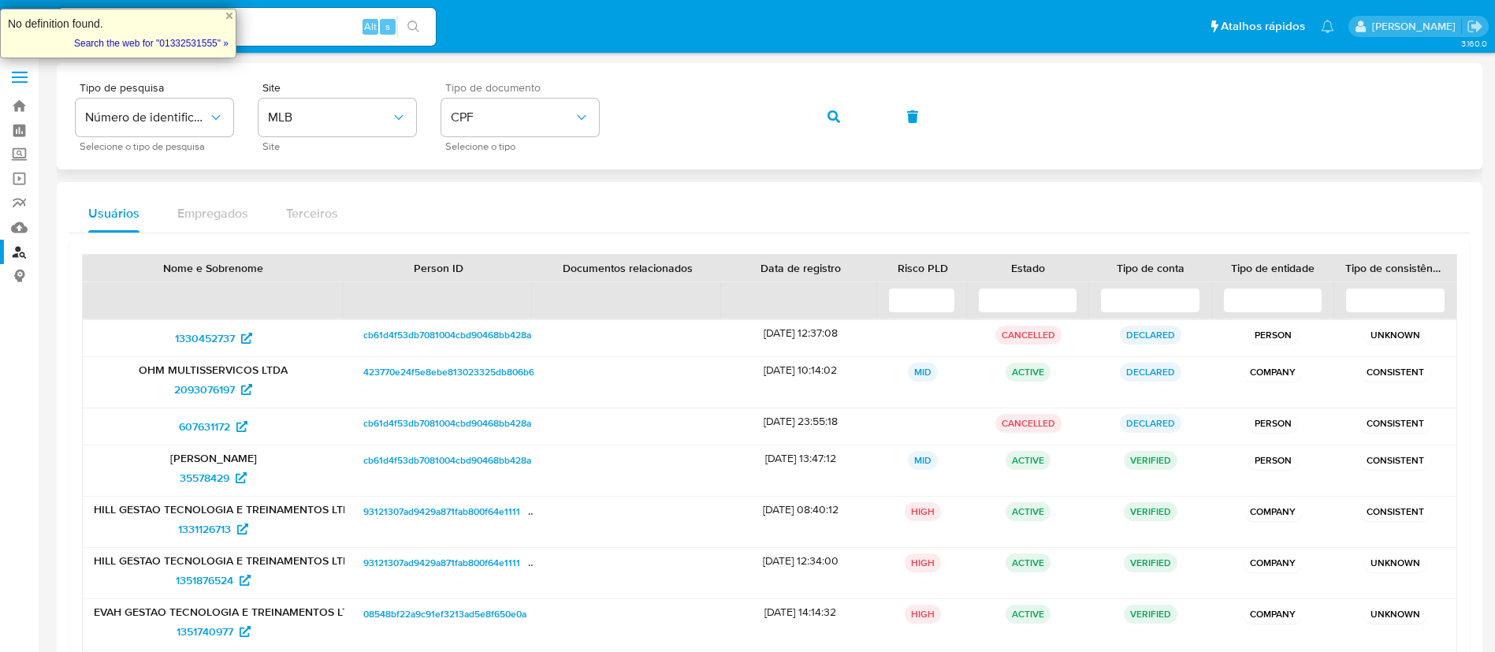
click at [834, 121] on icon "button" at bounding box center [834, 116] width 13 height 13
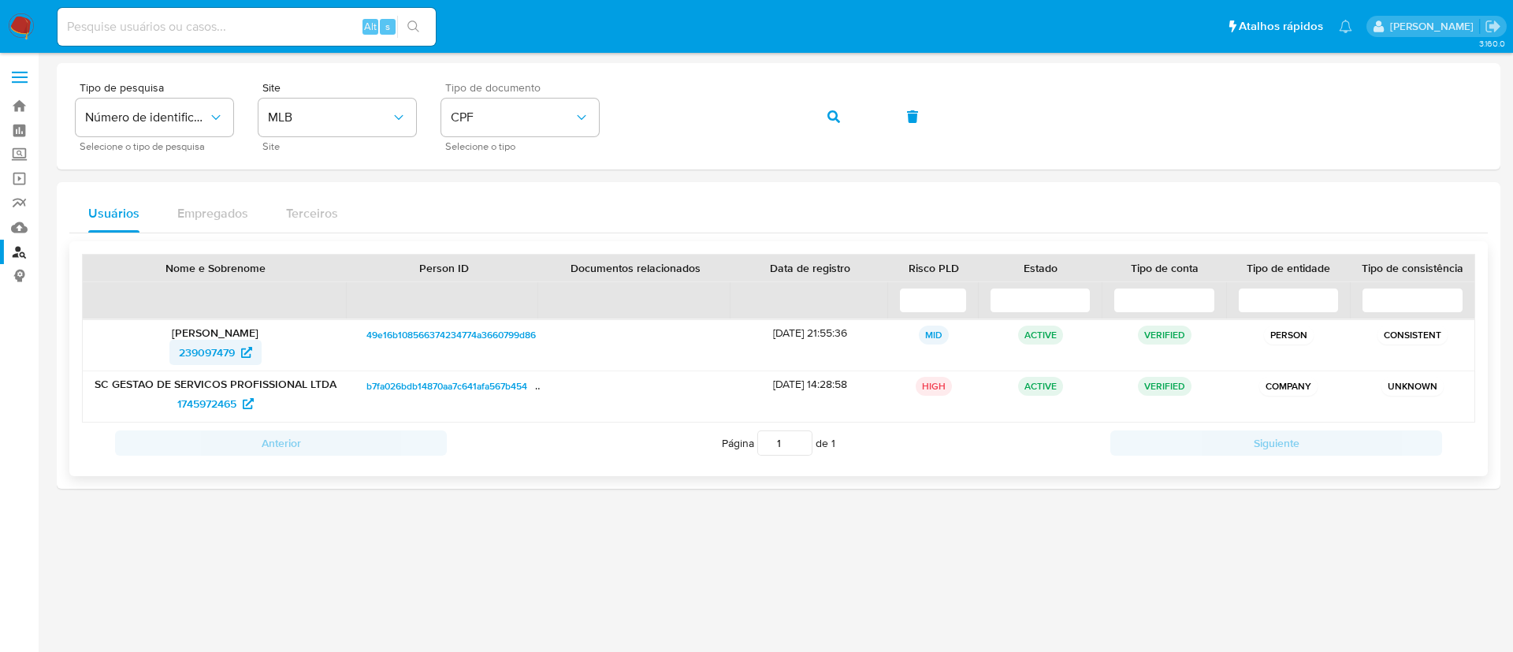
drag, startPoint x: 166, startPoint y: 355, endPoint x: 236, endPoint y: 348, distance: 69.6
click at [236, 348] on div "239097479" at bounding box center [215, 352] width 243 height 25
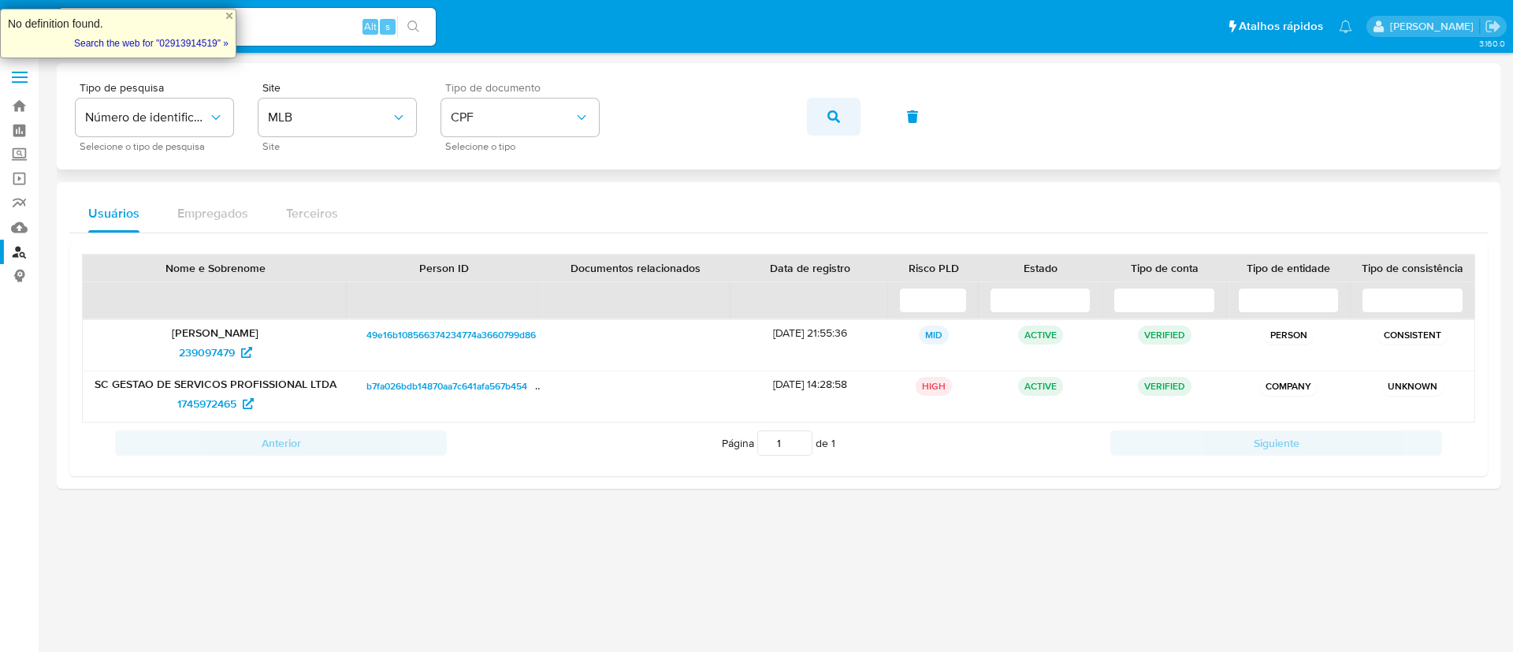
click at [838, 105] on span "button" at bounding box center [834, 116] width 13 height 35
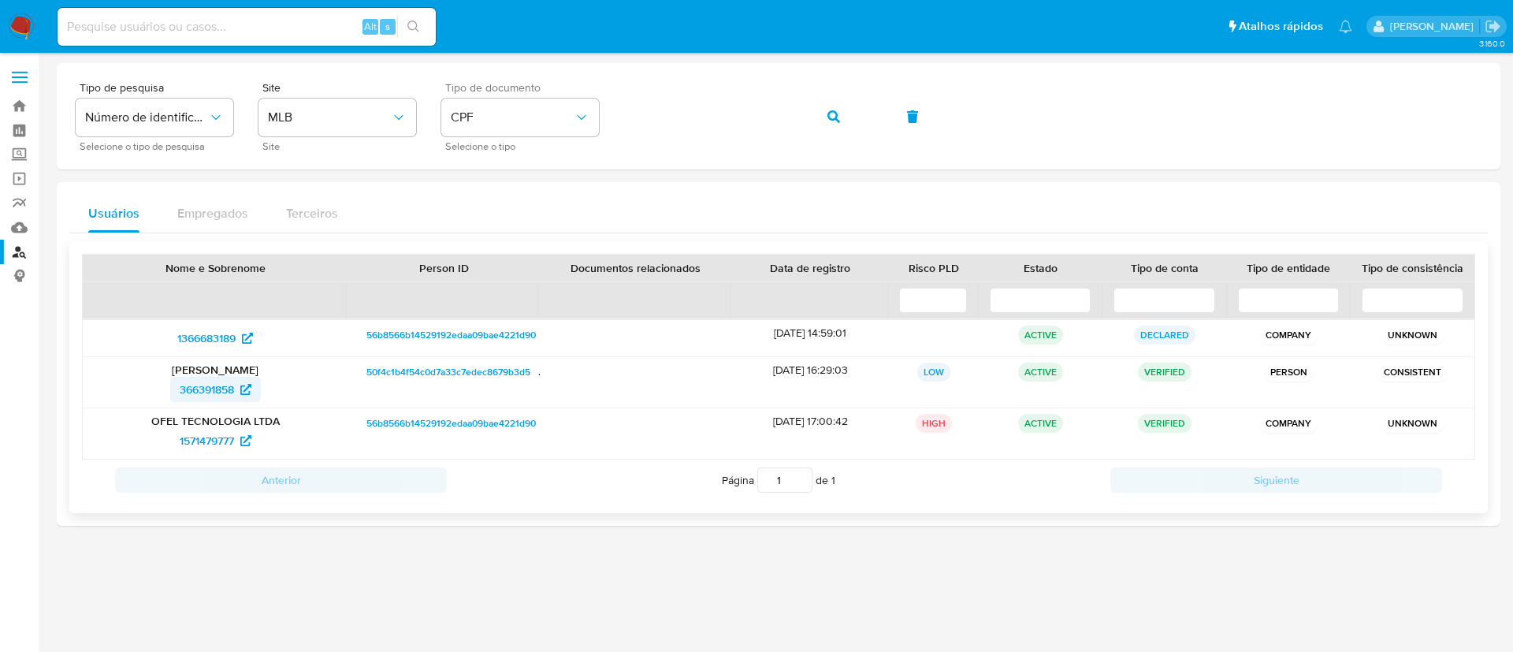
drag, startPoint x: 162, startPoint y: 392, endPoint x: 240, endPoint y: 391, distance: 77.2
click at [240, 391] on div "366391858" at bounding box center [215, 389] width 243 height 25
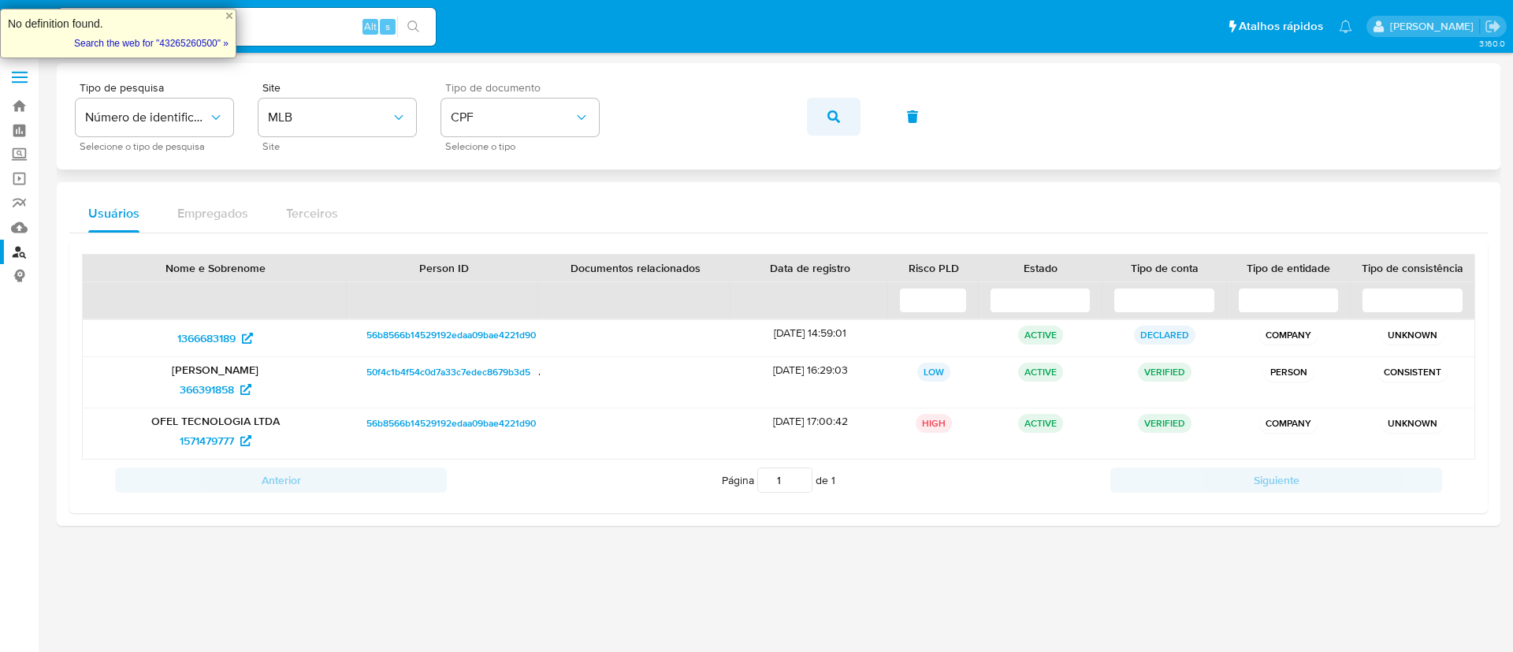
click at [832, 114] on icon "button" at bounding box center [834, 116] width 13 height 13
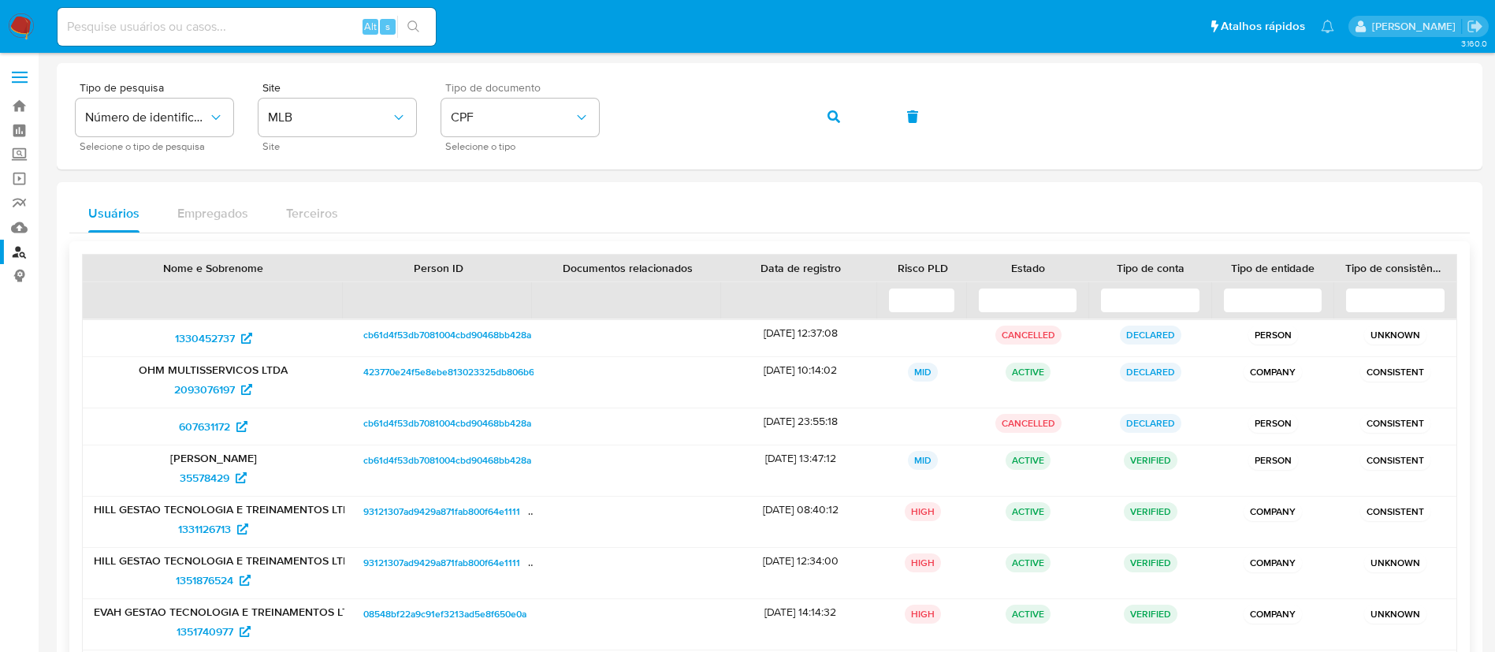
scroll to position [118, 0]
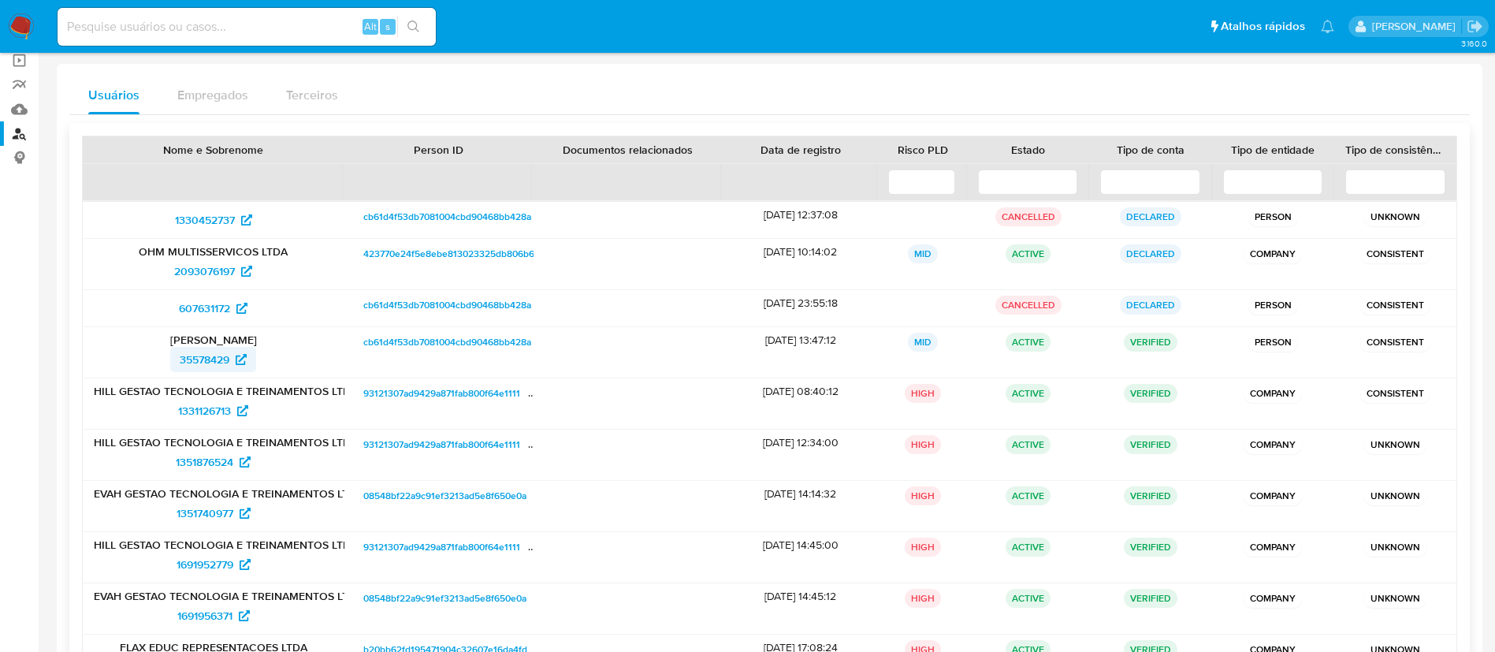
drag, startPoint x: 161, startPoint y: 351, endPoint x: 221, endPoint y: 348, distance: 60.0
click at [221, 348] on div "35578429" at bounding box center [214, 359] width 240 height 25
click at [148, 359] on div "35578429" at bounding box center [214, 359] width 240 height 25
drag, startPoint x: 201, startPoint y: 355, endPoint x: 235, endPoint y: 356, distance: 33.9
click at [235, 356] on div "35578429" at bounding box center [214, 359] width 240 height 25
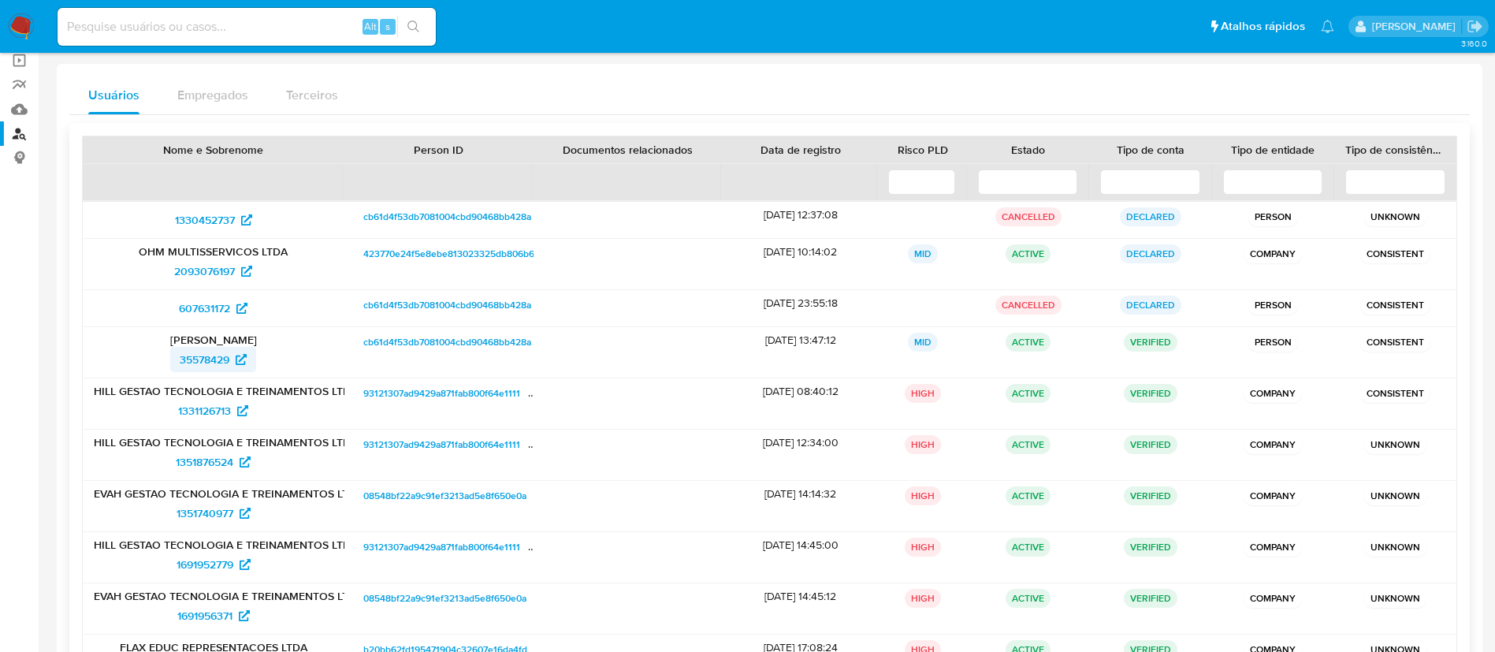
click at [216, 351] on span "35578429" at bounding box center [205, 359] width 50 height 25
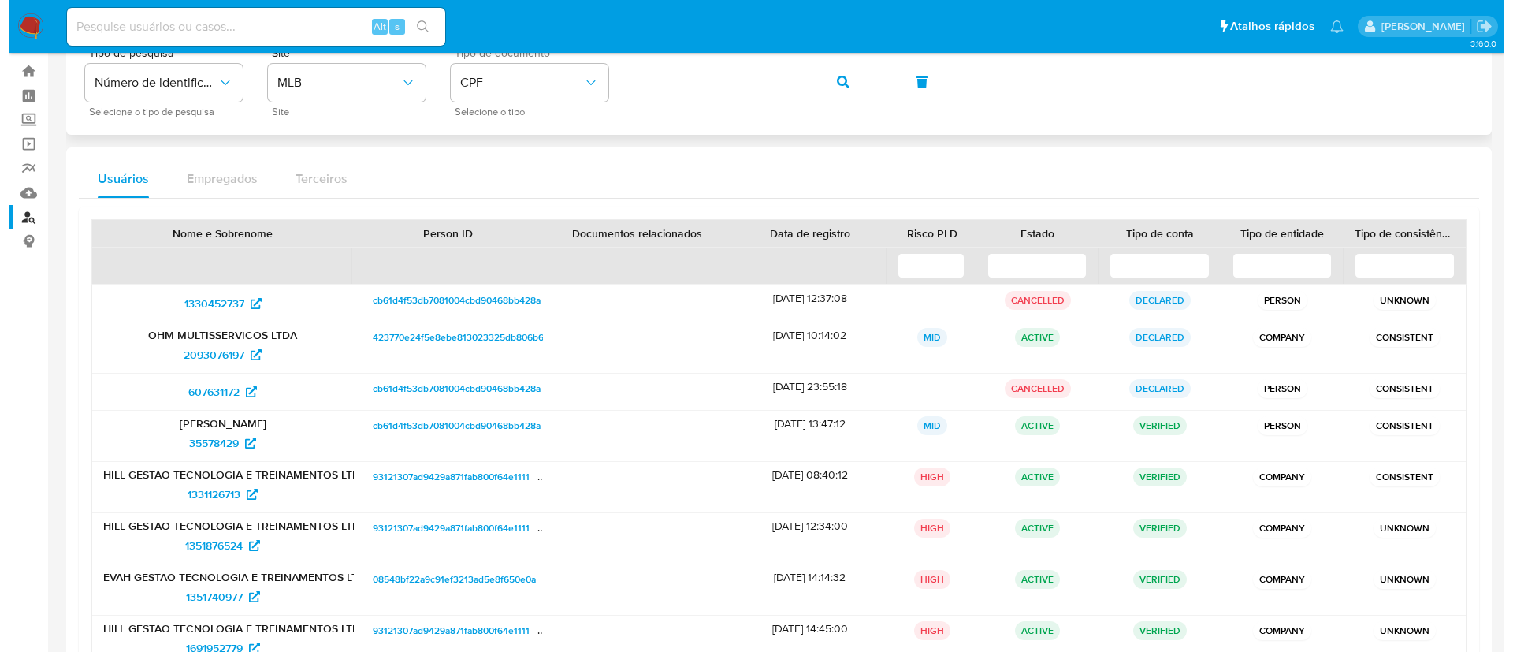
scroll to position [0, 0]
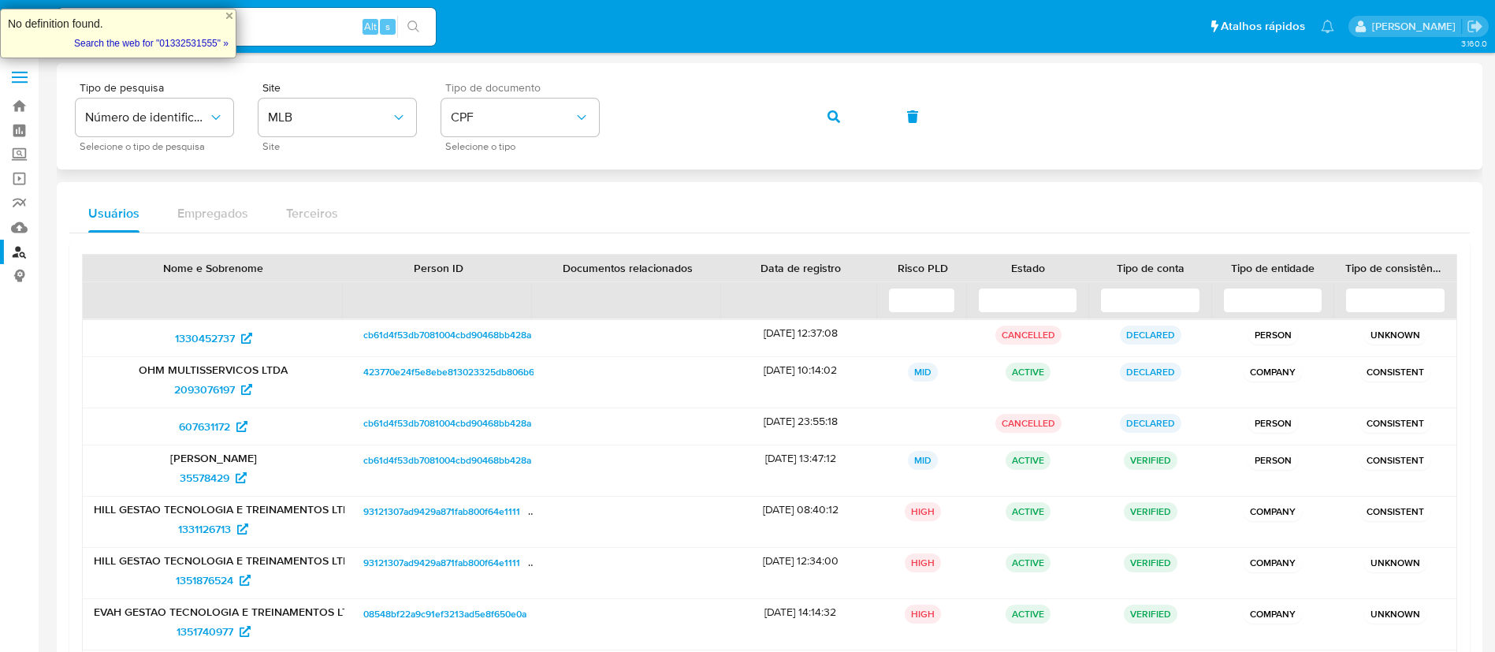
click at [853, 114] on button "button" at bounding box center [834, 117] width 54 height 38
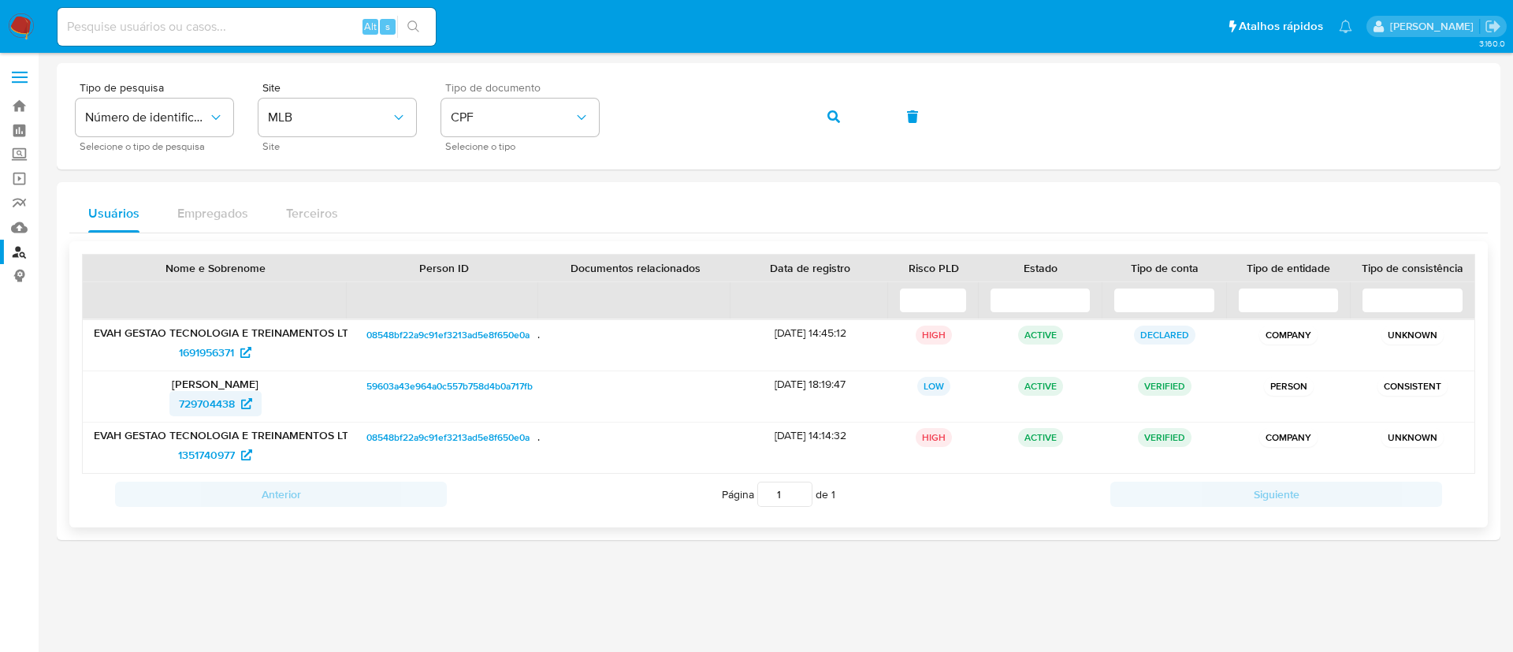
drag, startPoint x: 161, startPoint y: 400, endPoint x: 236, endPoint y: 399, distance: 75.7
click at [236, 399] on div "729704438" at bounding box center [215, 403] width 243 height 25
click at [223, 386] on p "Elba Vanir Costa Amorim Batista" at bounding box center [215, 384] width 243 height 14
click at [225, 419] on div "Elba Vanir Costa Amorim Batista 729704438" at bounding box center [215, 396] width 265 height 50
click at [226, 396] on span "729704438" at bounding box center [207, 403] width 56 height 25
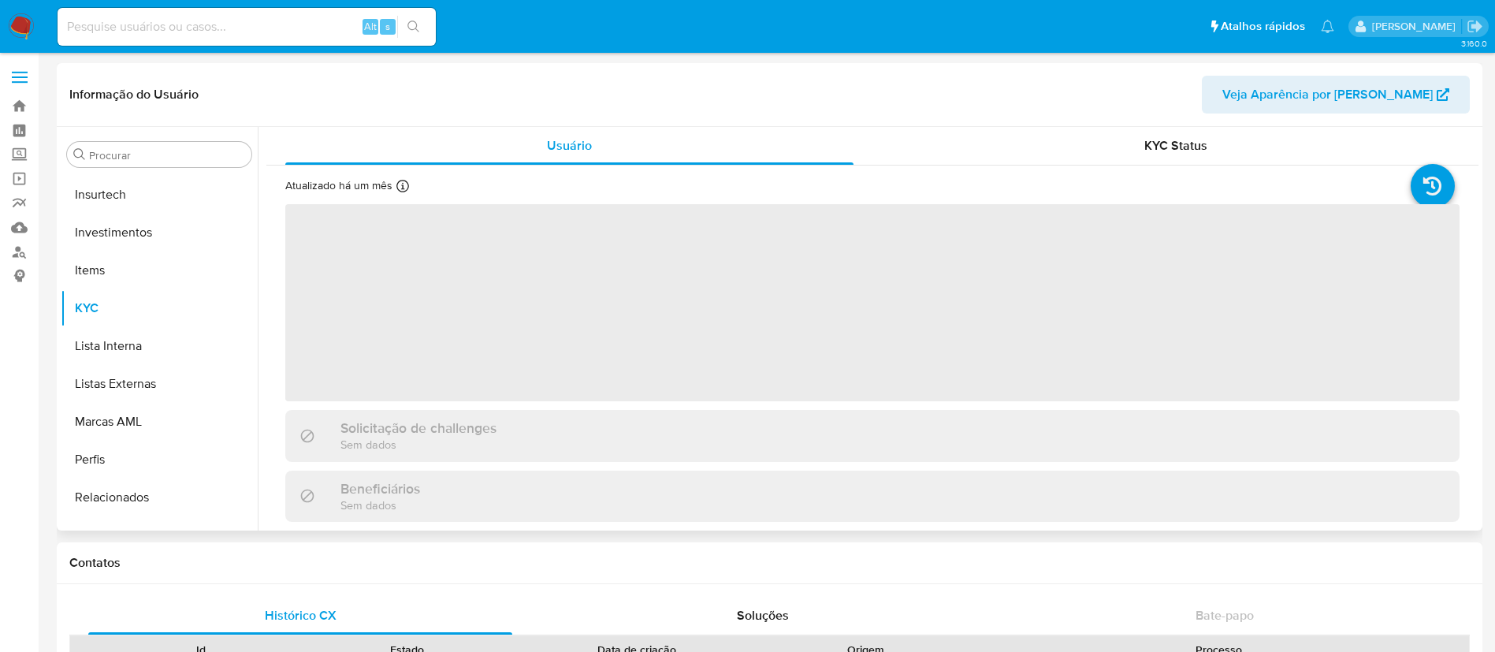
scroll to position [742, 0]
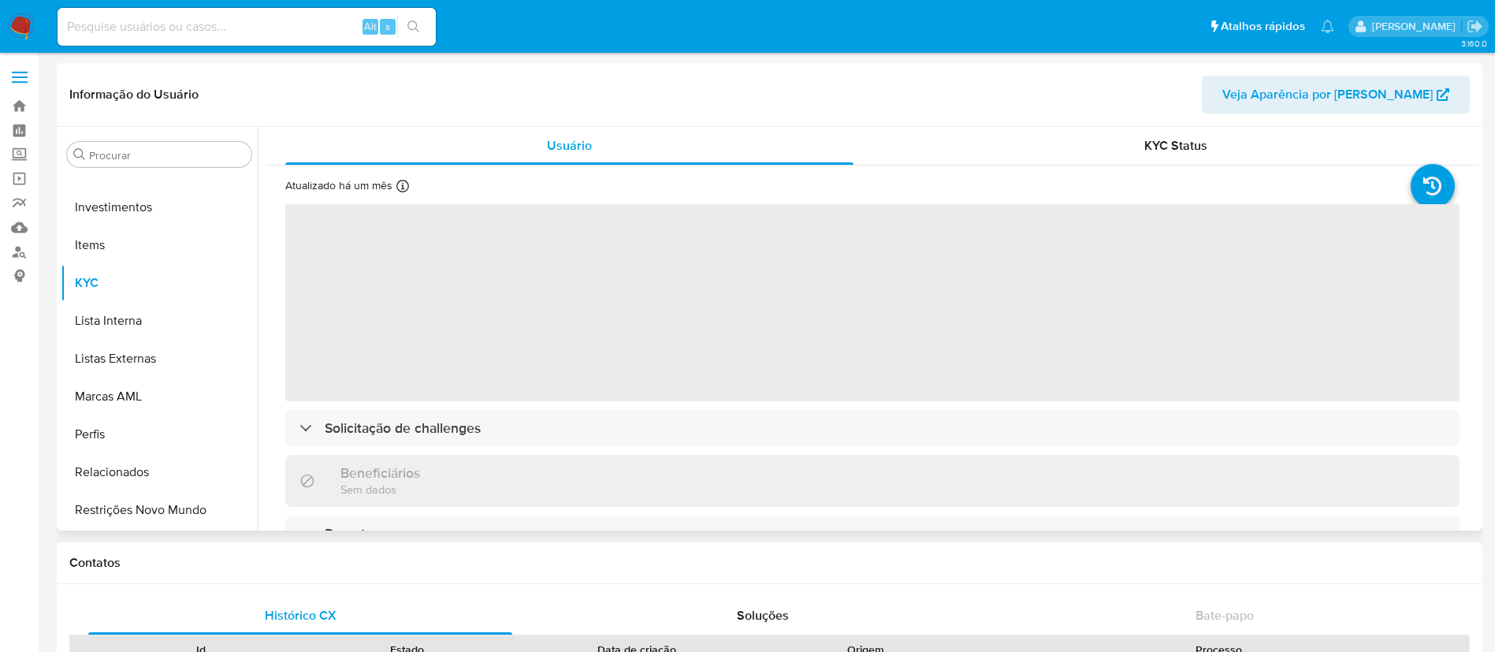
select select "10"
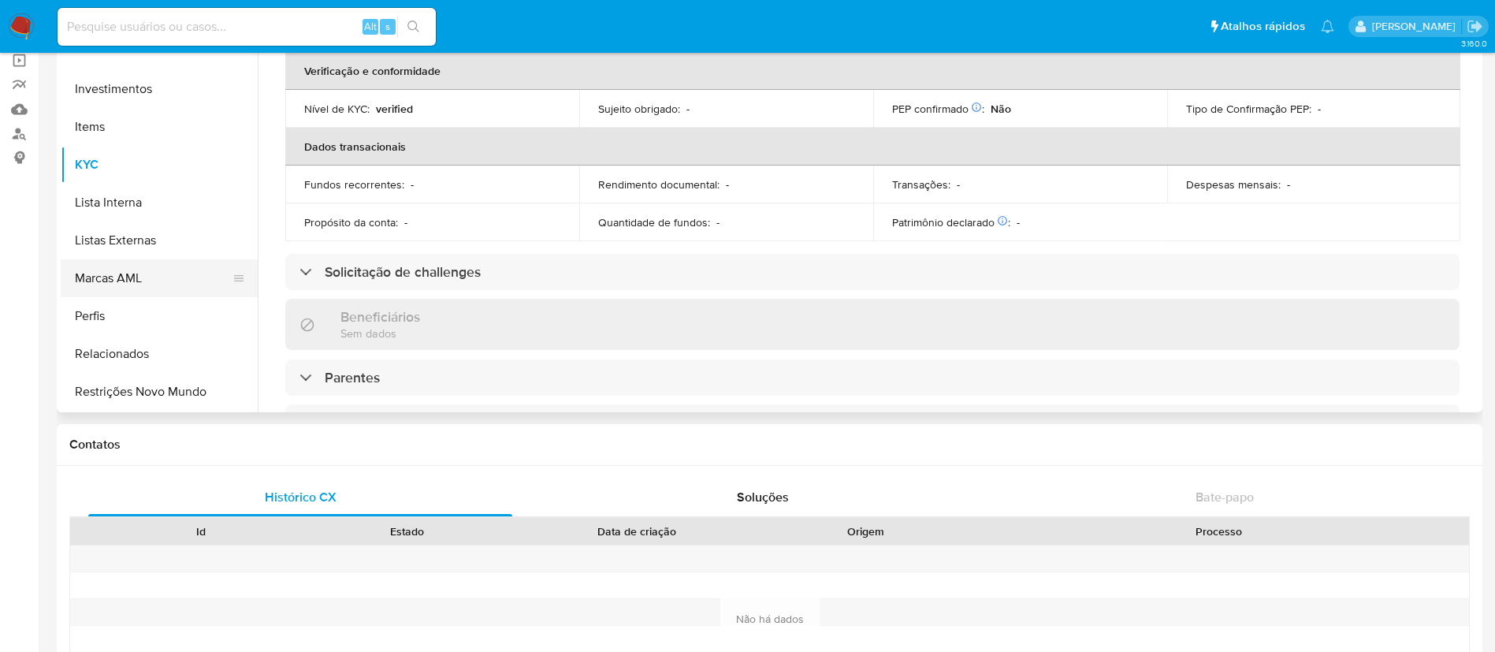
scroll to position [151, 0]
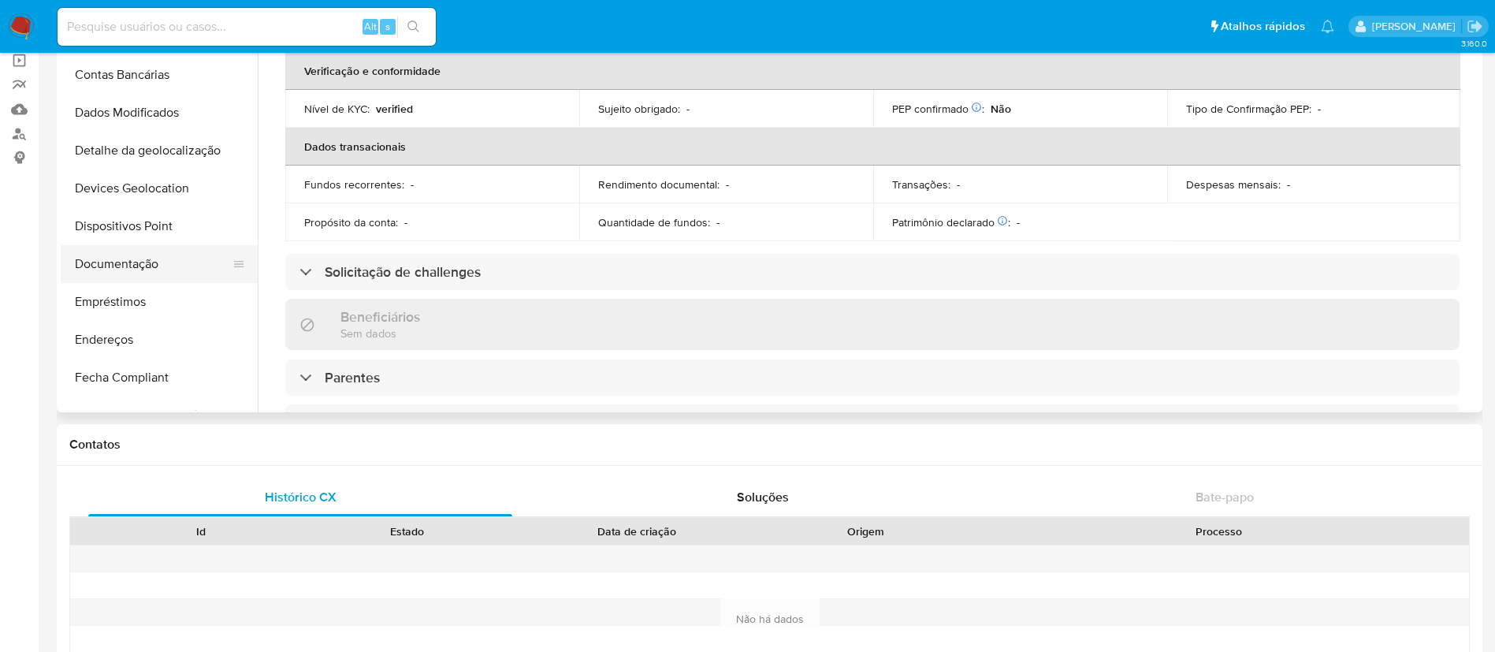
click at [156, 259] on button "Documentação" at bounding box center [153, 264] width 184 height 38
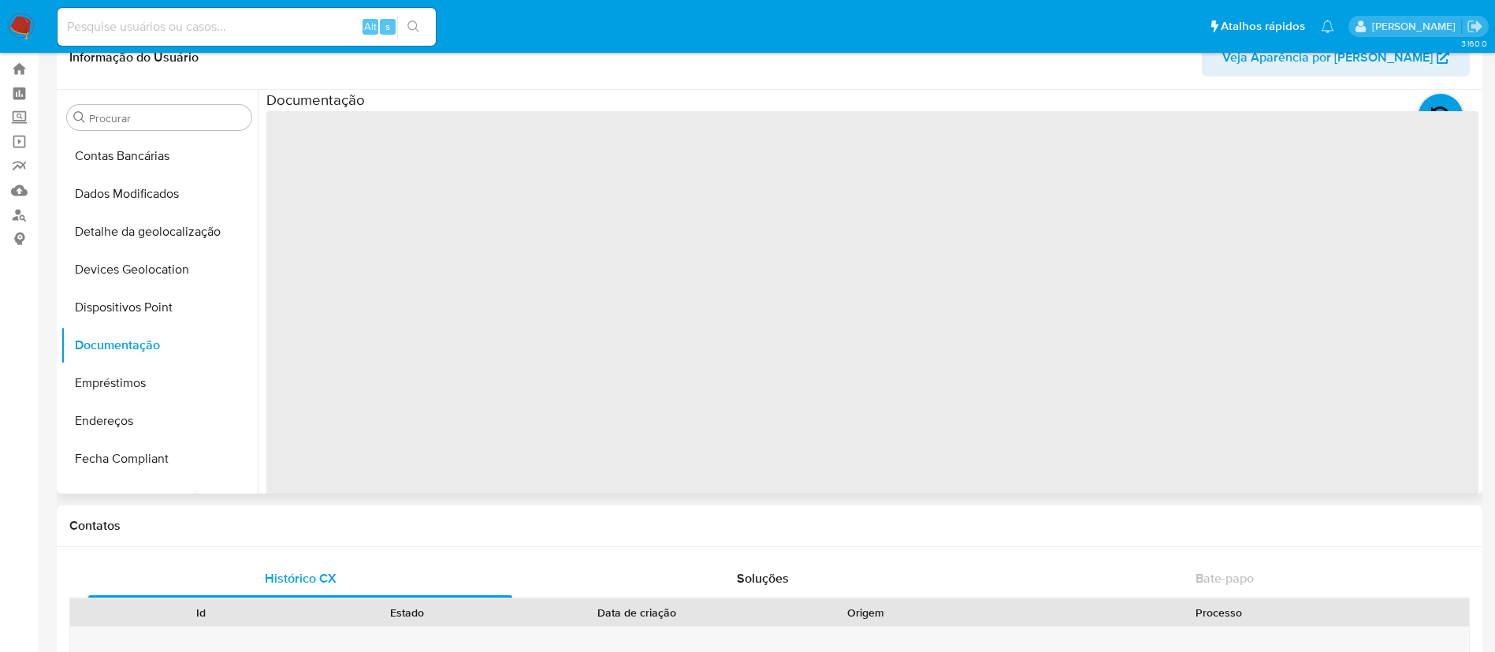
scroll to position [0, 0]
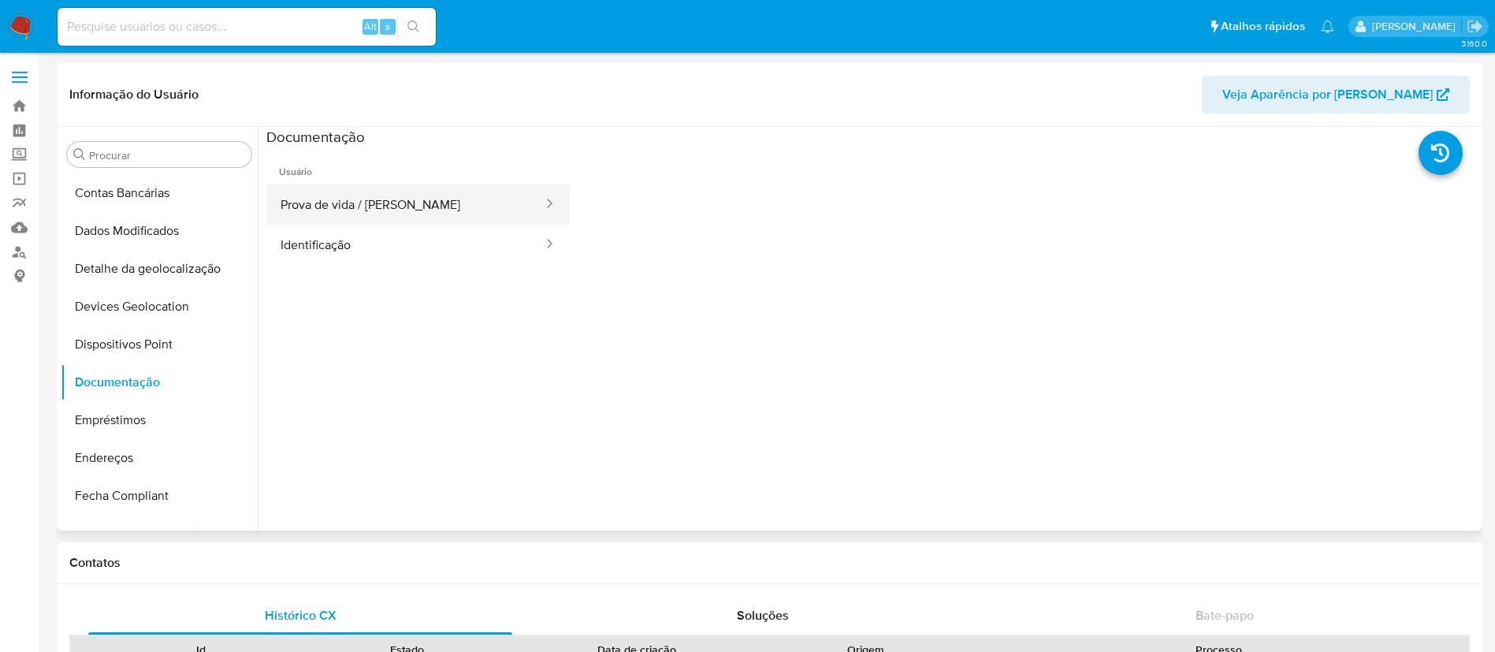
click at [359, 214] on button "Prova de vida / [PERSON_NAME]" at bounding box center [405, 204] width 278 height 40
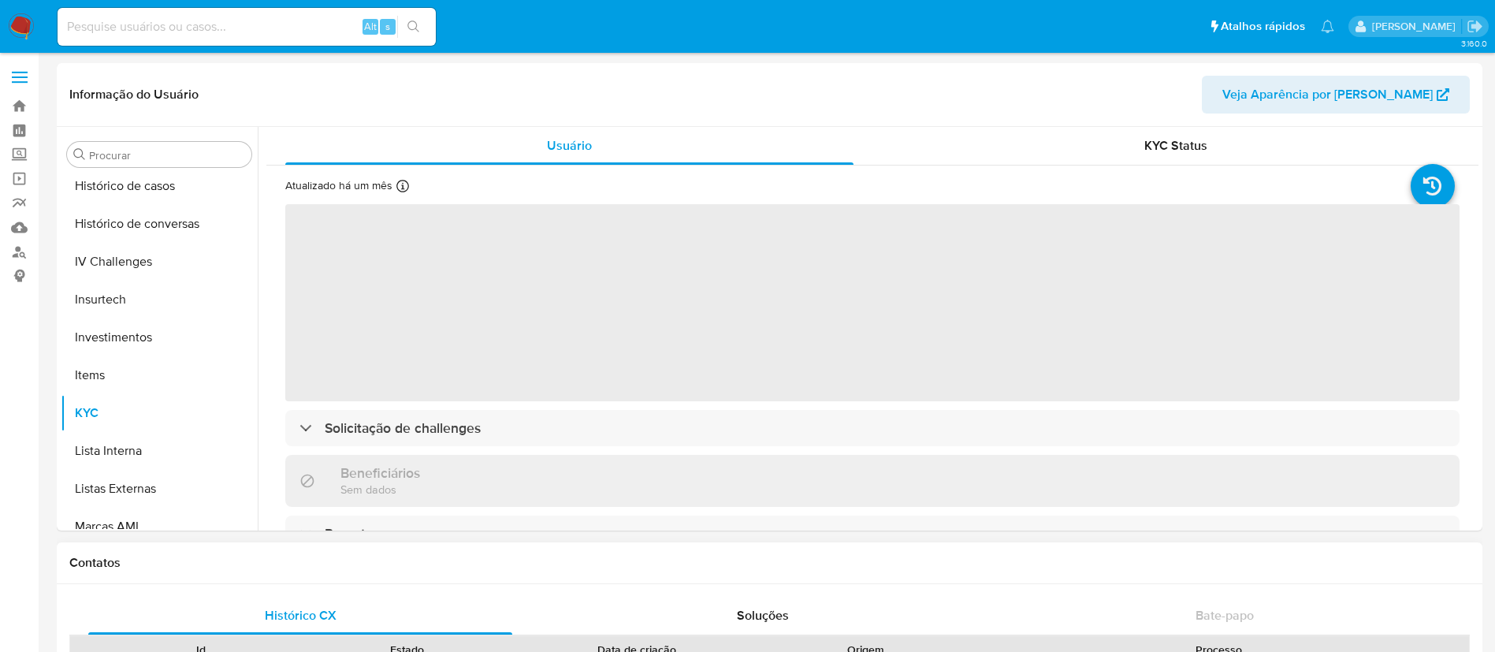
select select "10"
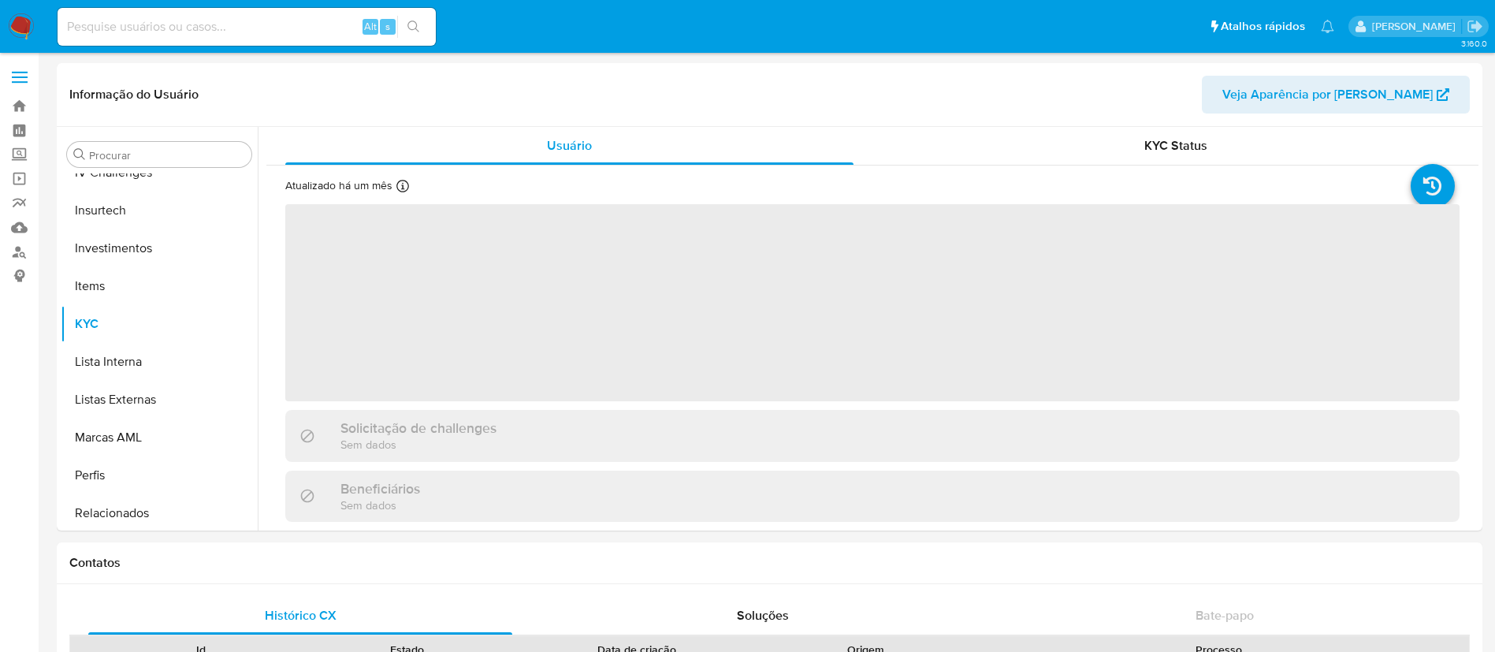
scroll to position [742, 0]
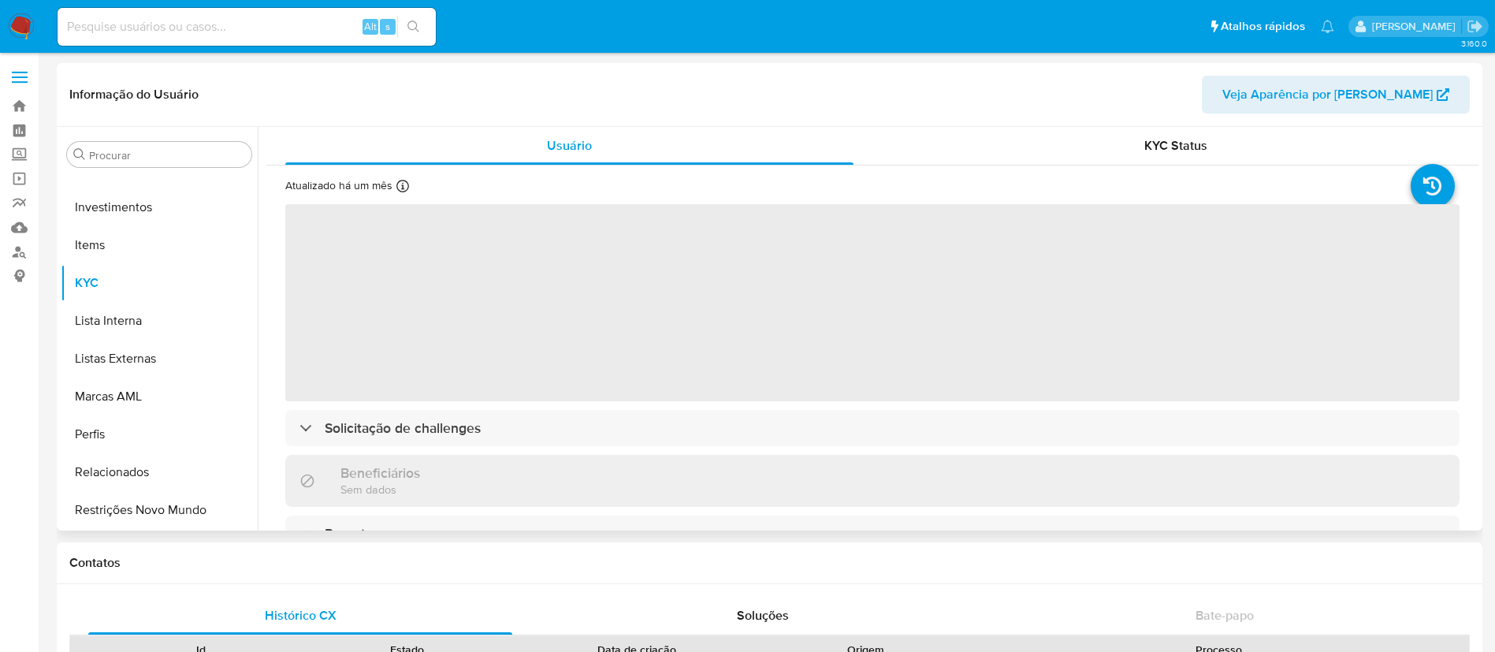
select select "10"
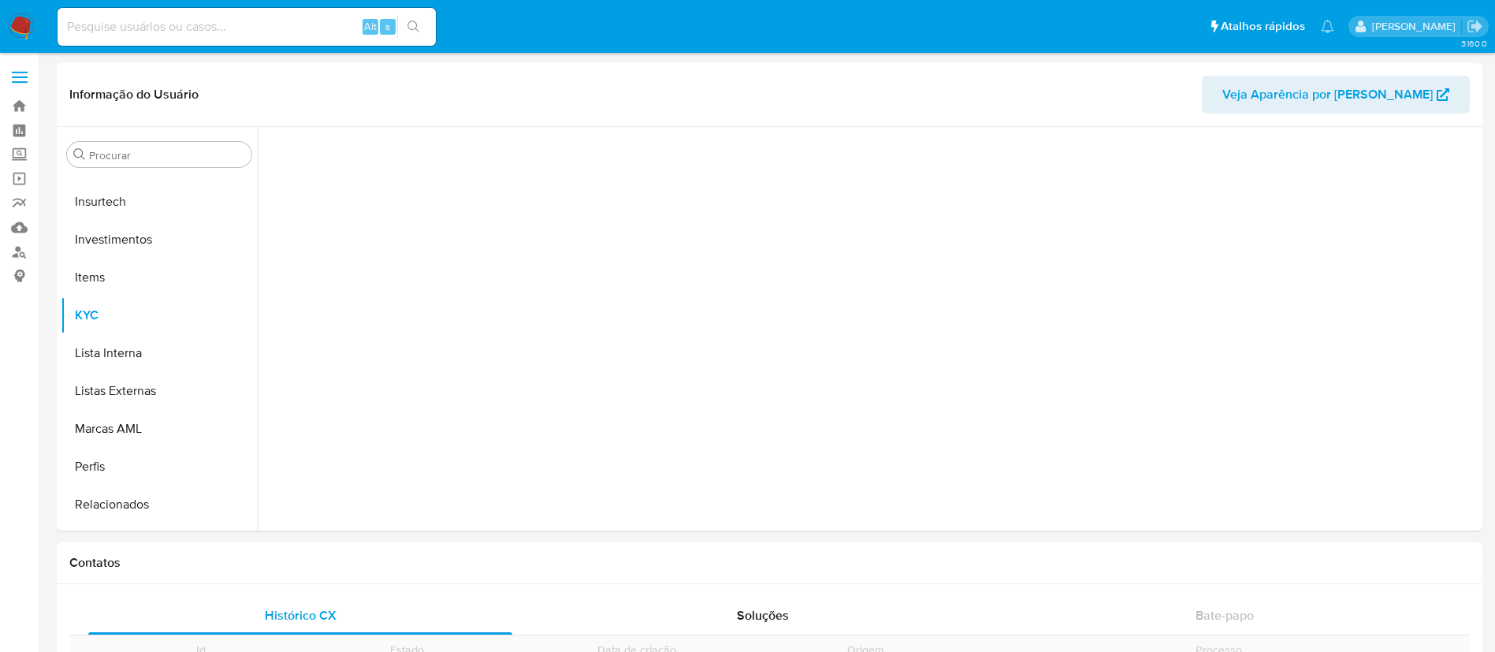
scroll to position [742, 0]
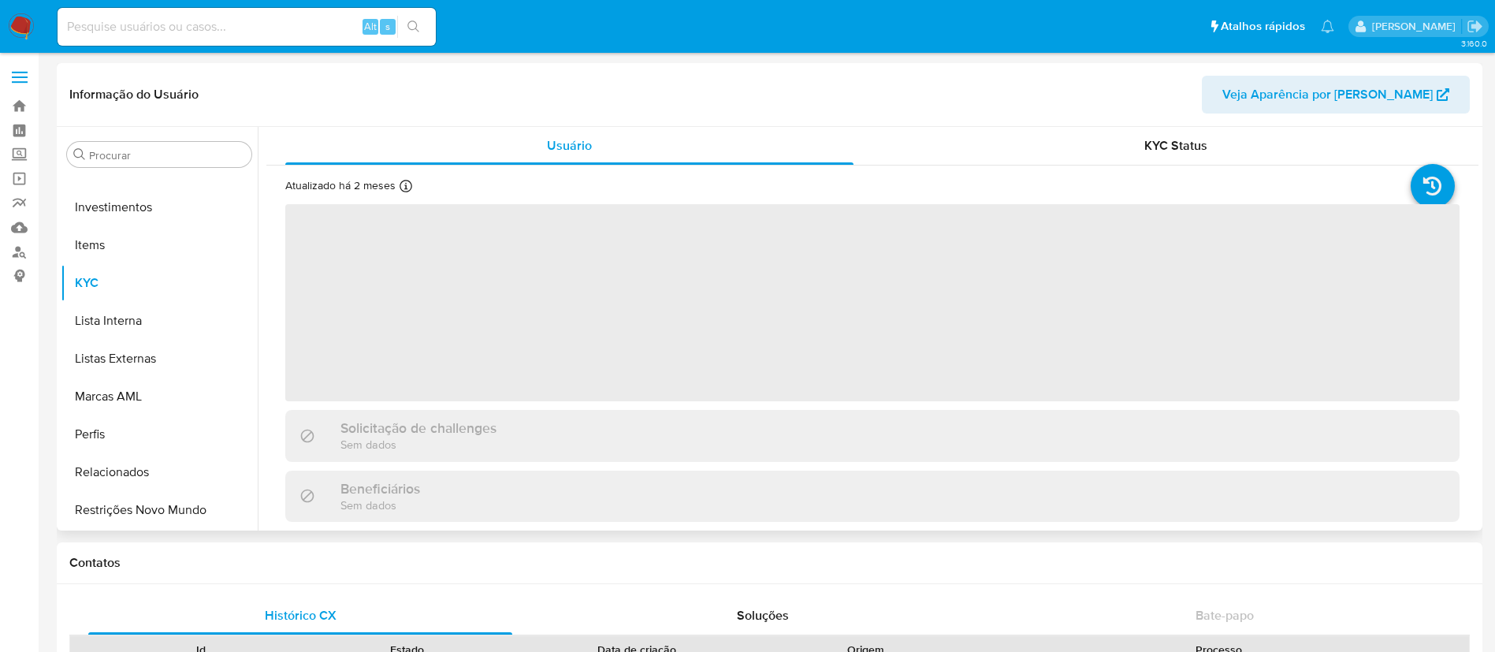
select select "10"
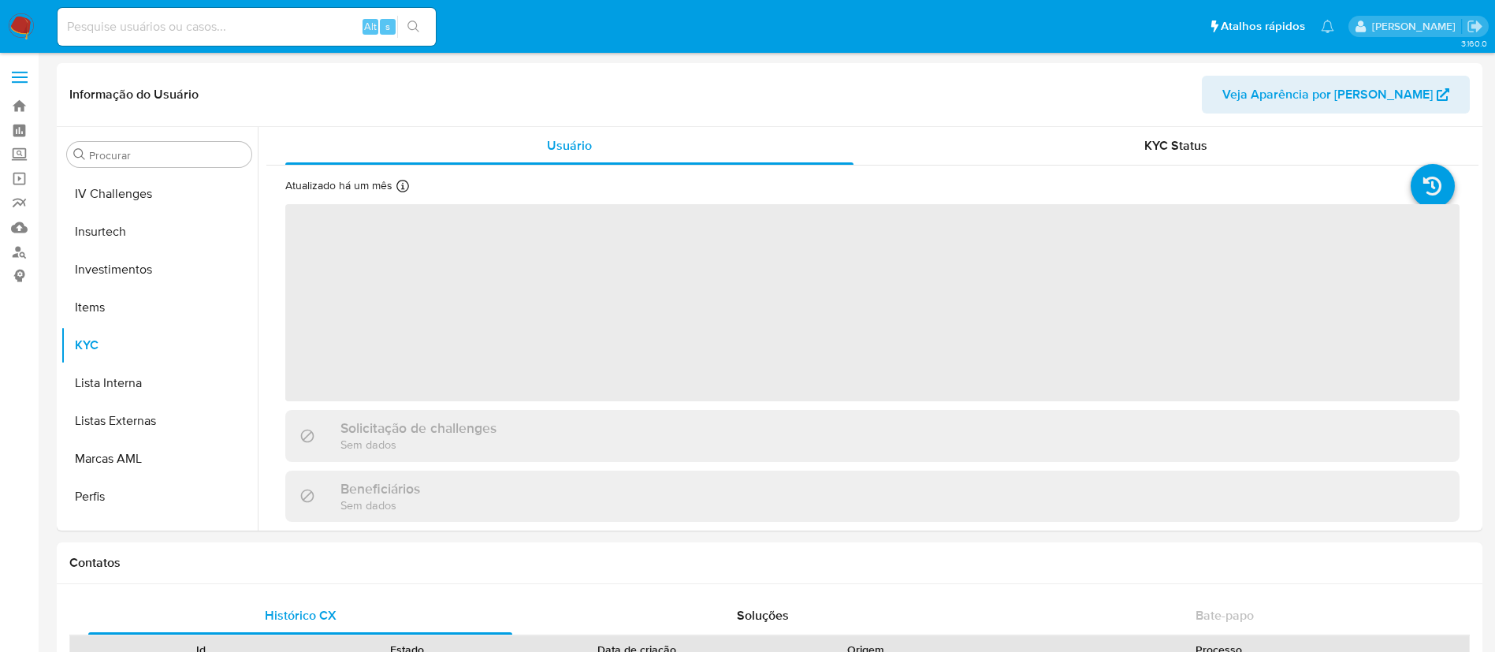
scroll to position [742, 0]
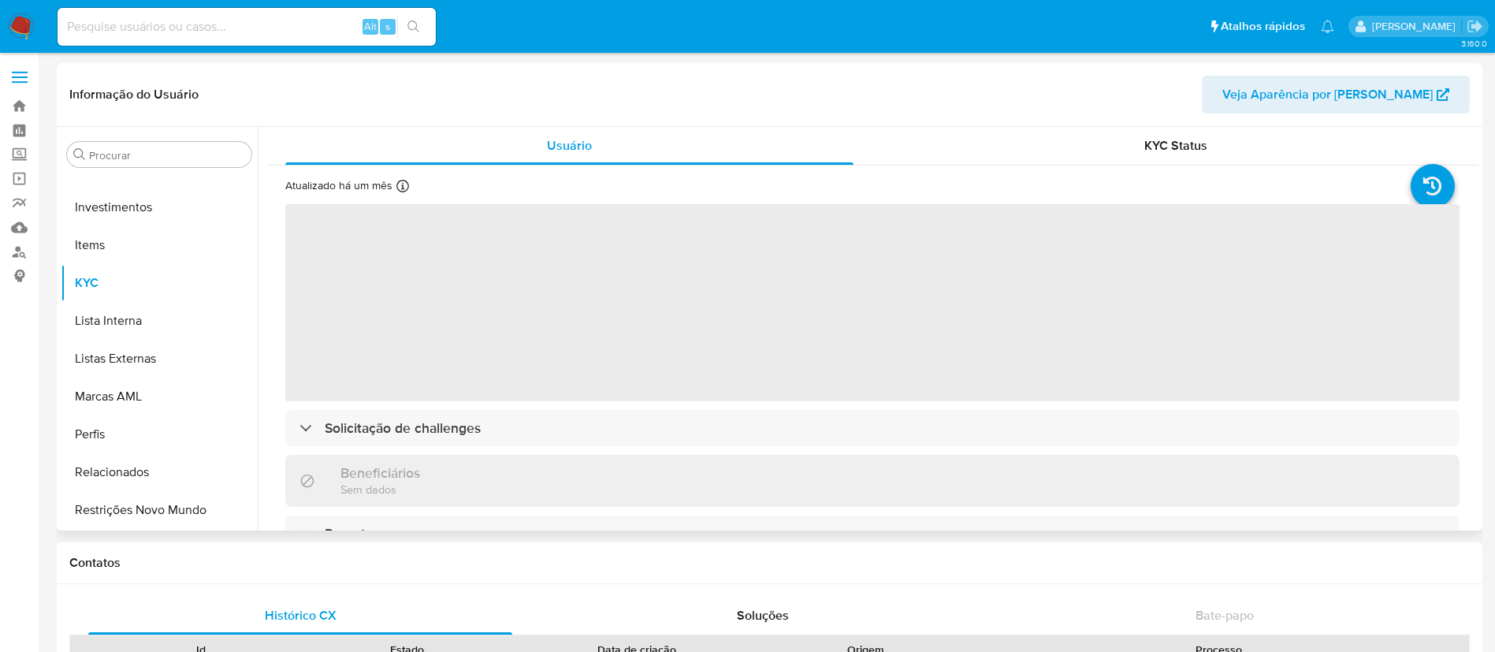
select select "10"
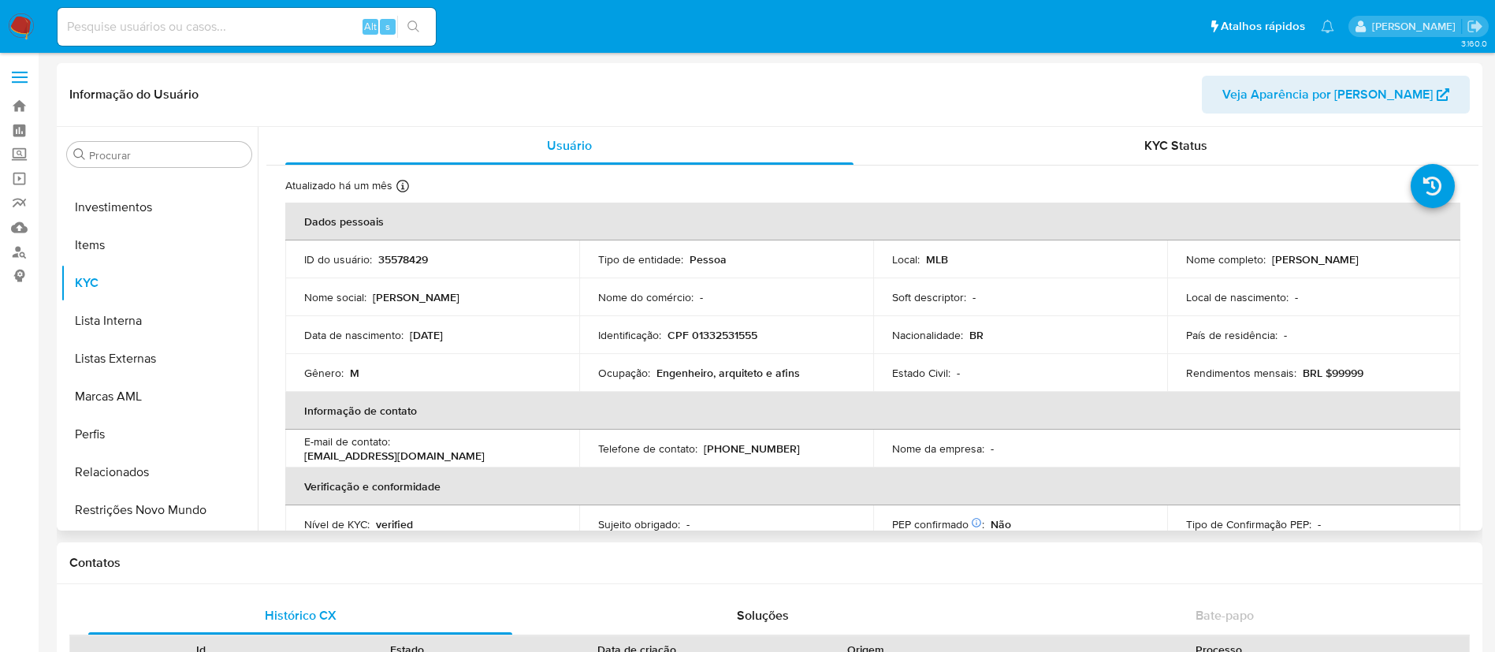
click at [708, 328] on p "CPF 01332531555" at bounding box center [713, 335] width 90 height 14
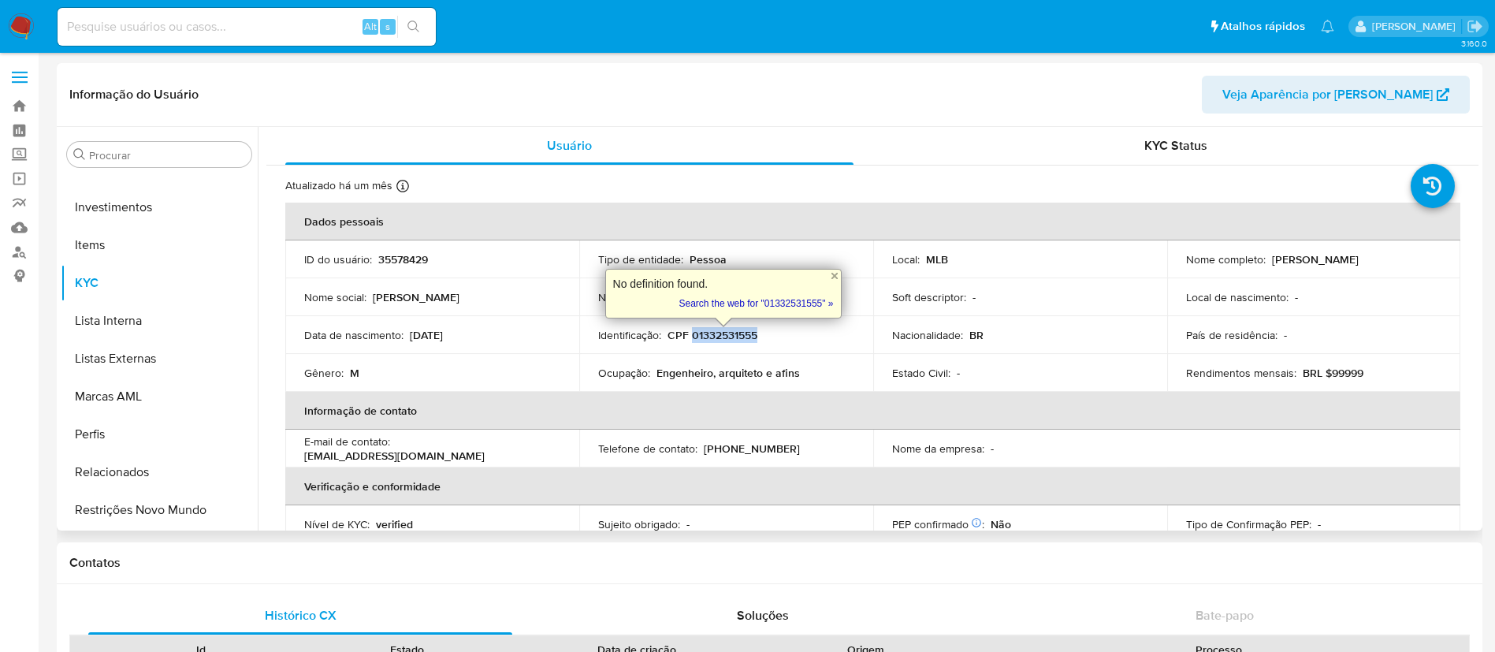
copy p "01332531555"
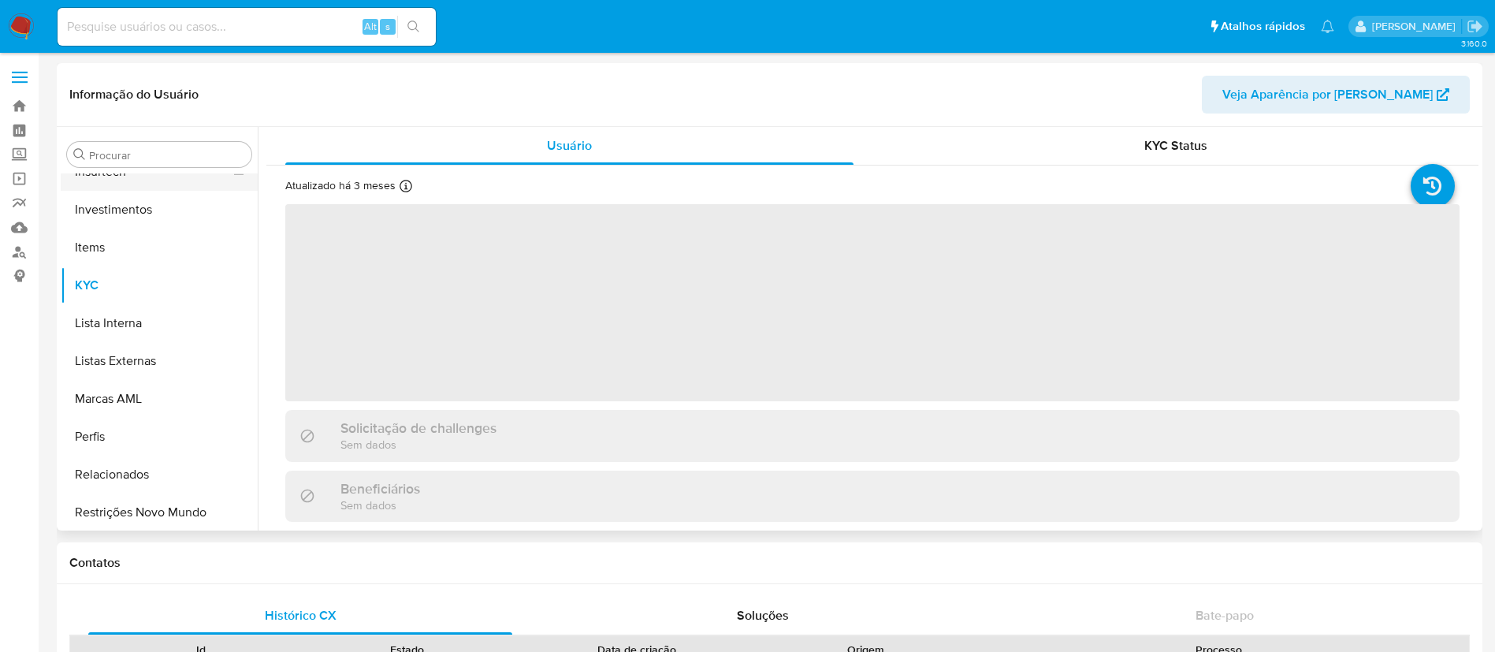
scroll to position [742, 0]
select select "10"
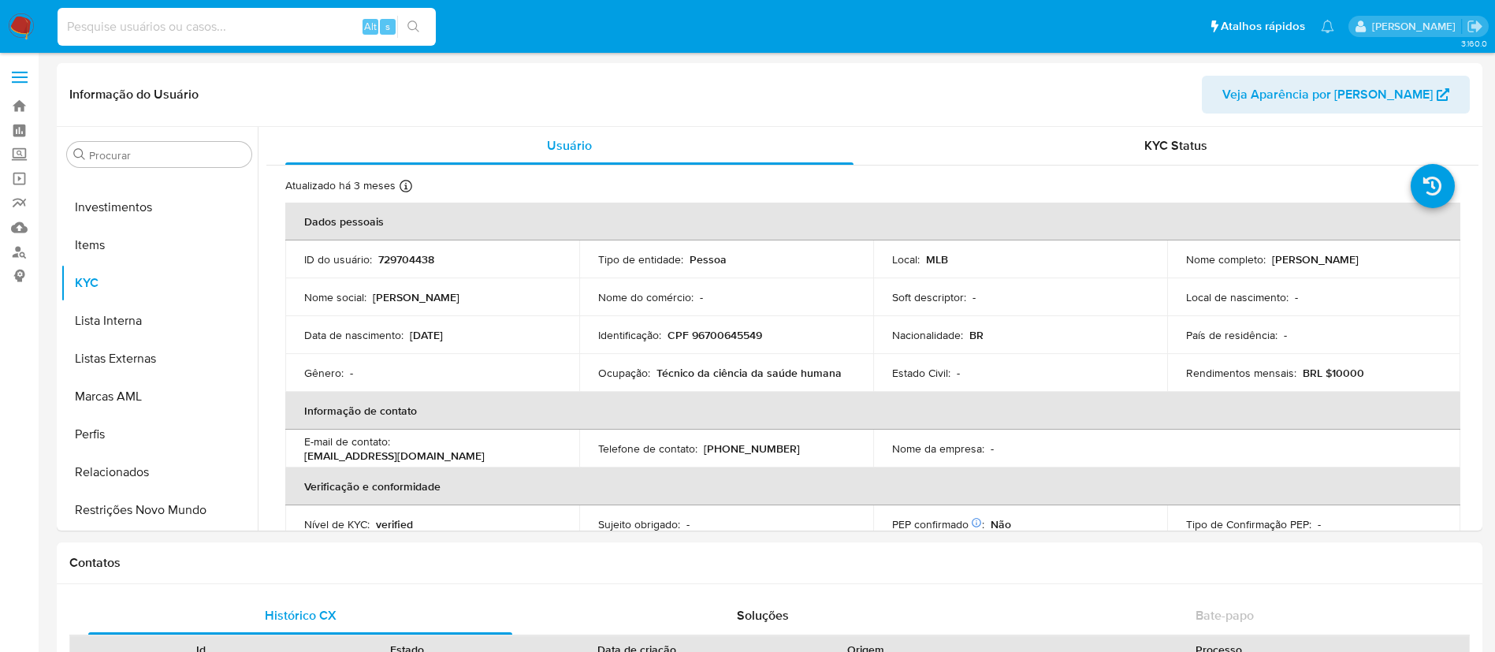
paste input "azctOJVdy0tyt0pb8wzoMoz1"
type input "azctOJVdy0tyt0pb8wzoMoz1"
click at [418, 17] on button "search-icon" at bounding box center [413, 27] width 32 height 22
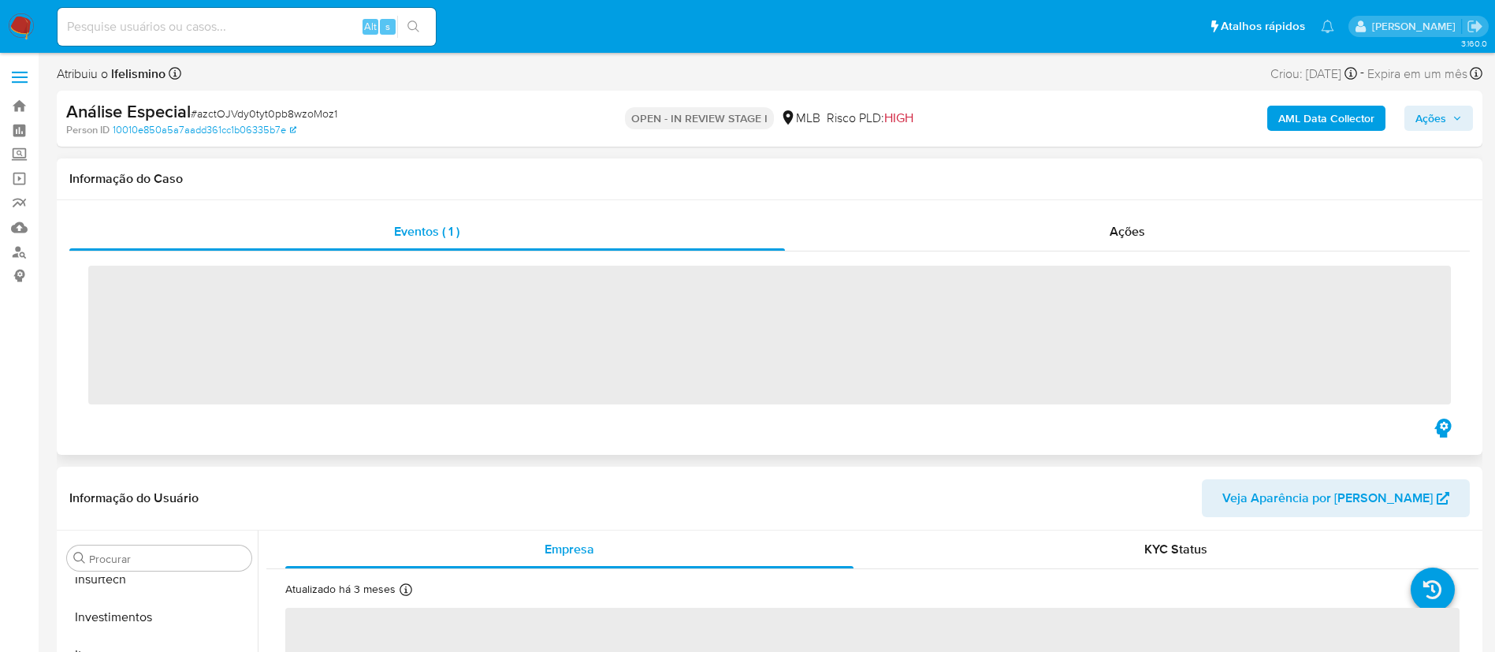
scroll to position [742, 0]
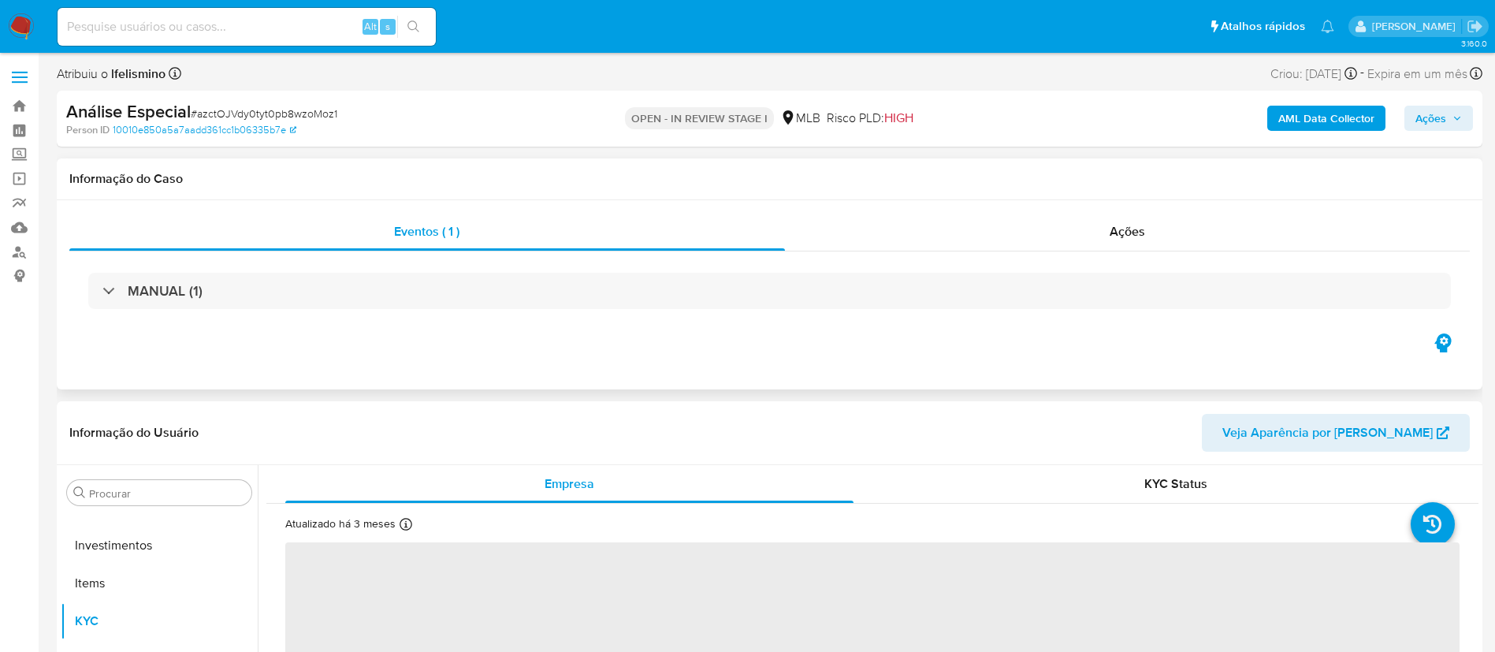
select select "10"
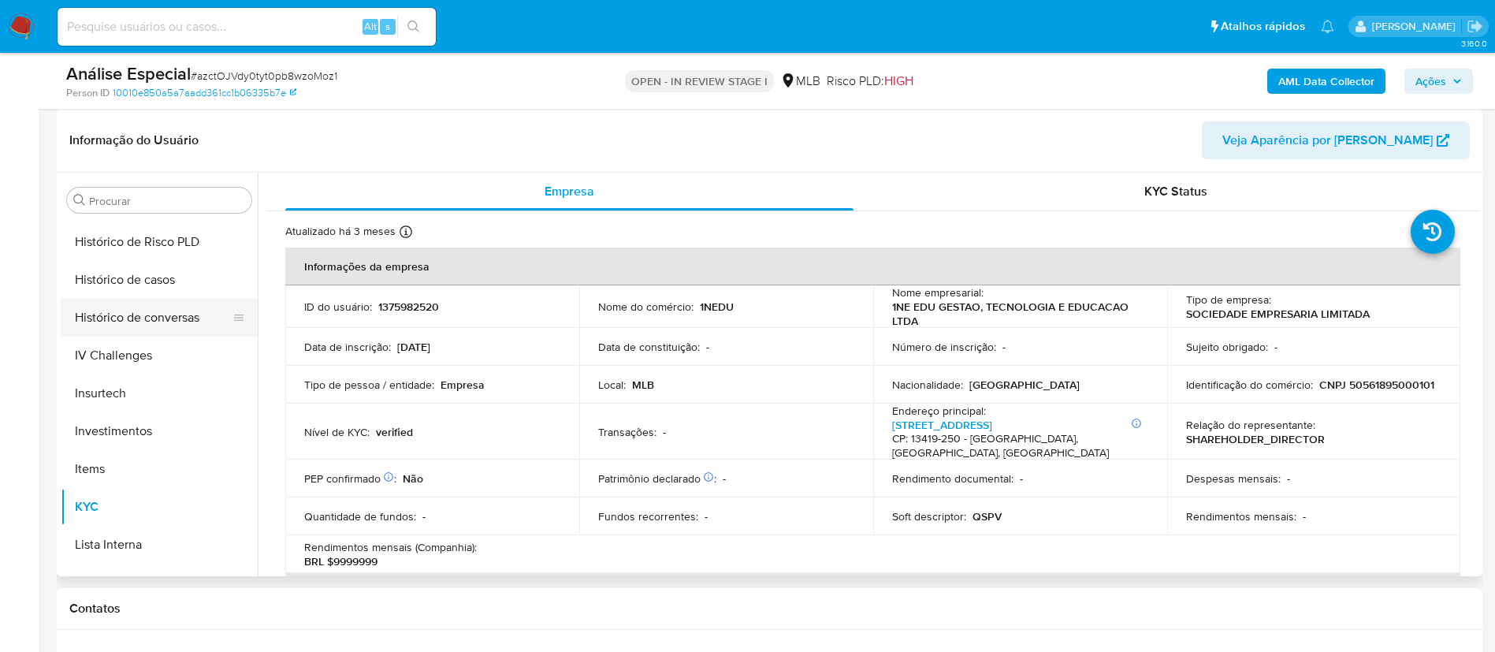
scroll to position [505, 0]
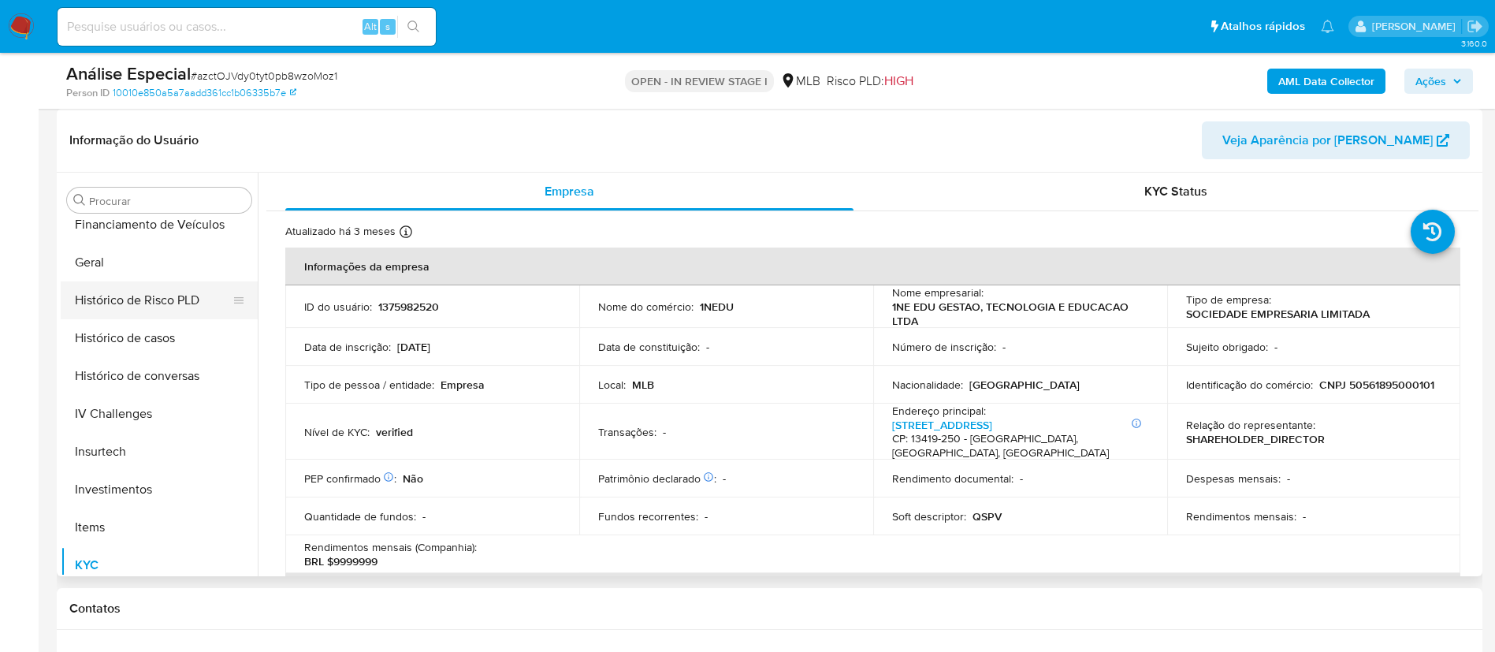
click at [190, 282] on button "Histórico de Risco PLD" at bounding box center [153, 300] width 184 height 38
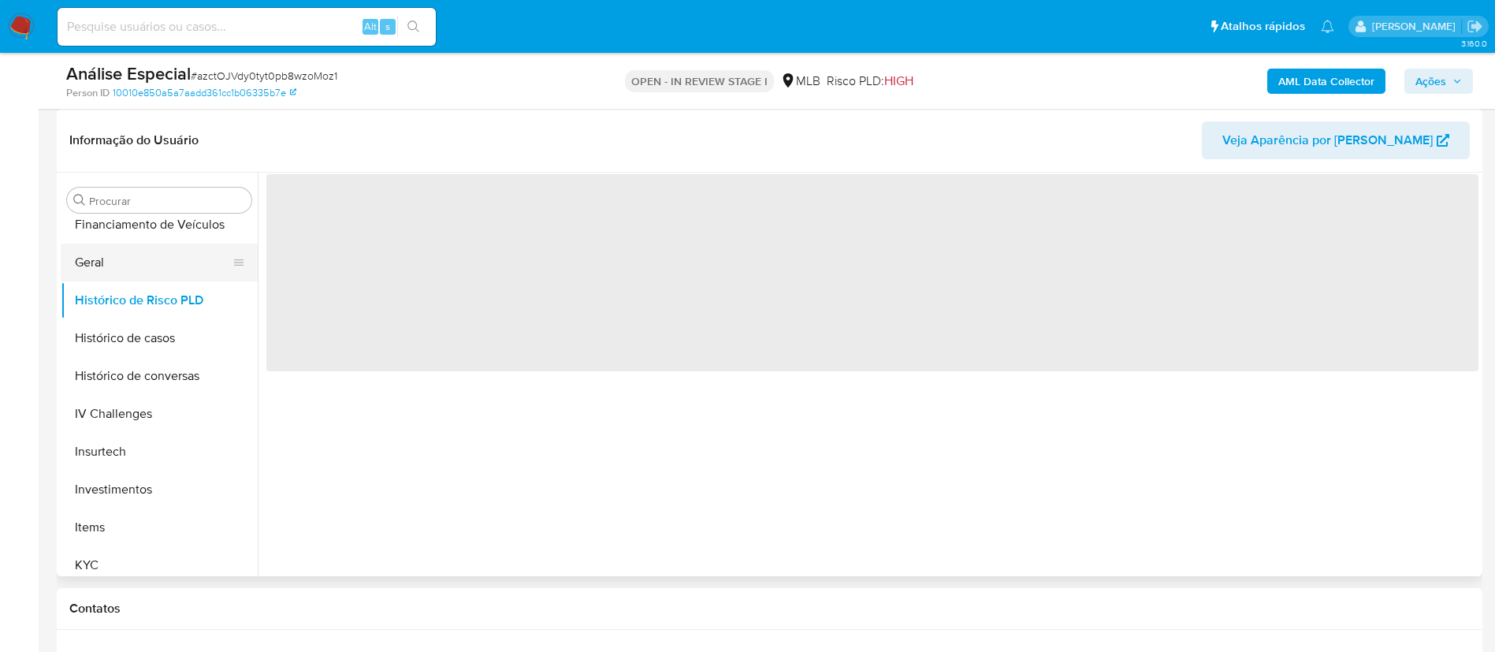
click at [195, 260] on button "Geral" at bounding box center [153, 263] width 184 height 38
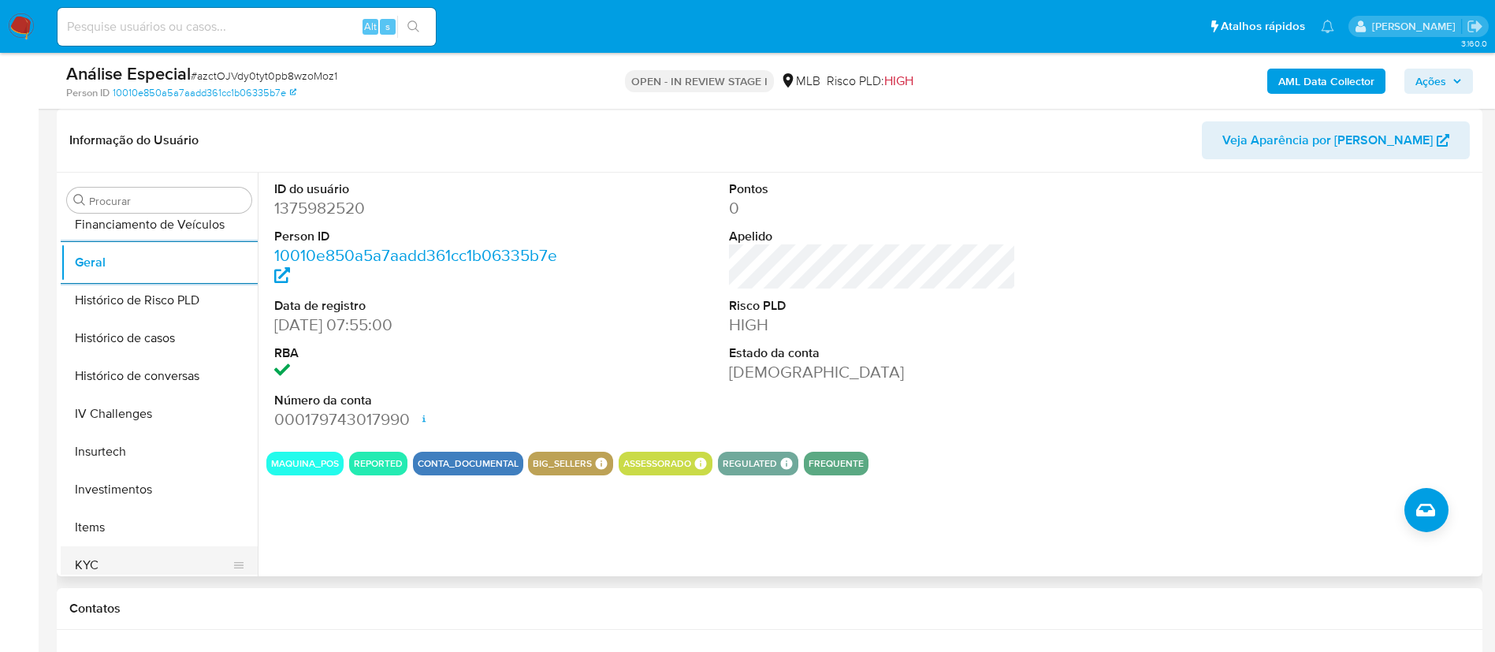
click at [81, 556] on button "KYC" at bounding box center [153, 565] width 184 height 38
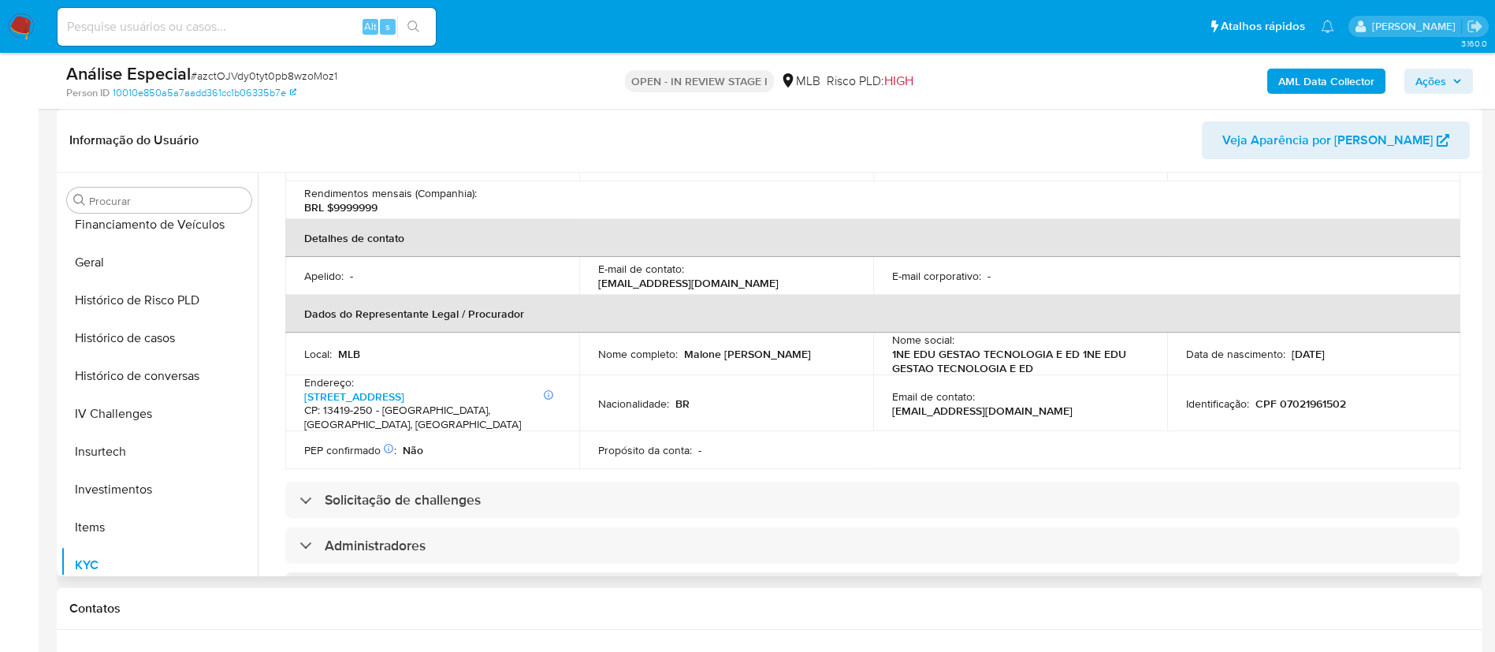
scroll to position [591, 0]
